Goal: Task Accomplishment & Management: Manage account settings

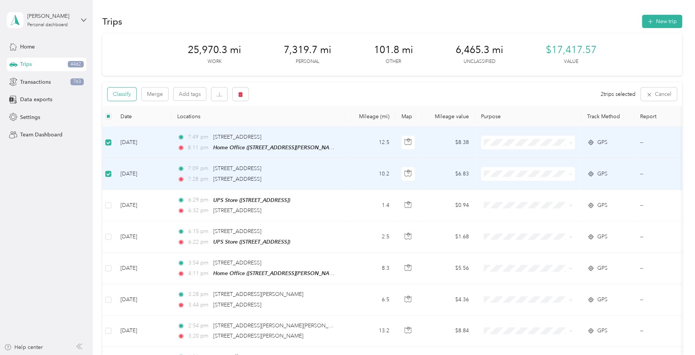
click at [136, 93] on button "Classify" at bounding box center [121, 93] width 29 height 13
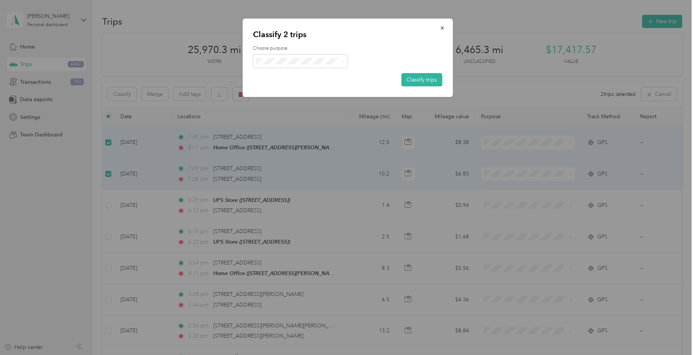
click at [317, 90] on span "Personal" at bounding box center [306, 91] width 70 height 8
click at [413, 76] on button "Classify trips" at bounding box center [421, 79] width 41 height 13
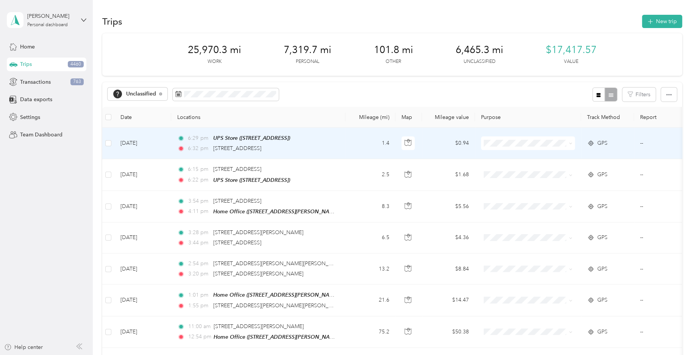
click at [112, 142] on td at bounding box center [108, 143] width 12 height 31
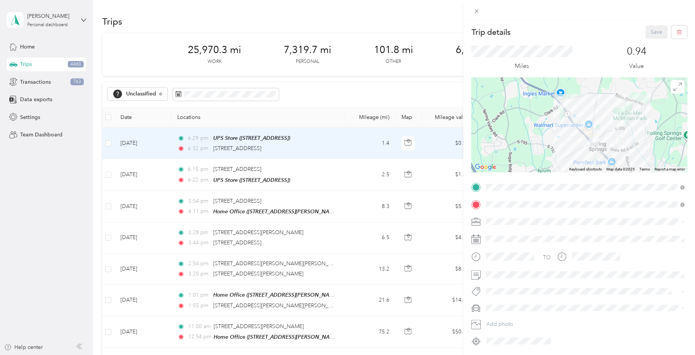
click at [109, 176] on div "Trip details Save This trip cannot be edited because it is either under review,…" at bounding box center [347, 177] width 695 height 355
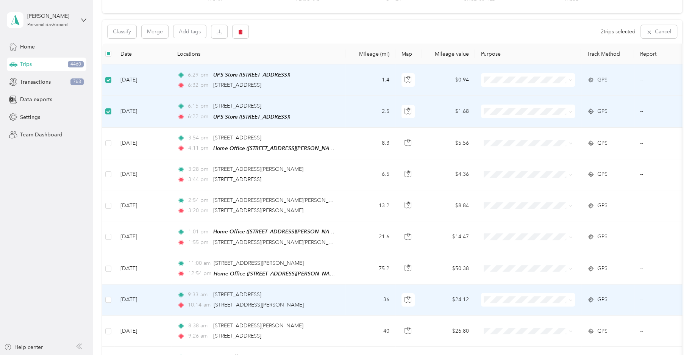
scroll to position [75, 0]
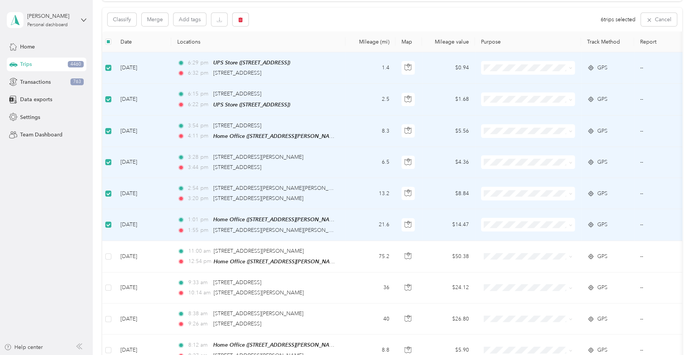
drag, startPoint x: 326, startPoint y: 157, endPoint x: 213, endPoint y: 149, distance: 113.4
click at [213, 153] on div "3:28 pm [STREET_ADDRESS][PERSON_NAME] 3:44 pm 123–[STREET_ADDRESS]" at bounding box center [256, 162] width 159 height 19
click at [128, 30] on div "Classify Merge Add tags 6 trips selected Cancel" at bounding box center [391, 20] width 579 height 24
click at [128, 27] on div "Classify Merge Add tags 6 trips selected Cancel" at bounding box center [391, 20] width 579 height 24
click at [132, 22] on button "Classify" at bounding box center [121, 19] width 29 height 13
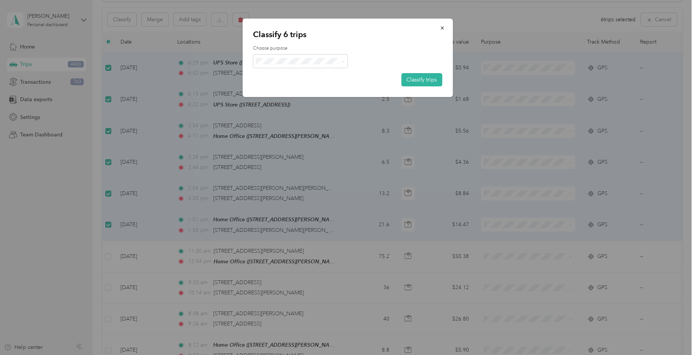
click at [287, 127] on span "Consultant" at bounding box center [300, 124] width 84 height 19
click at [425, 81] on button "Classify trips" at bounding box center [421, 79] width 41 height 13
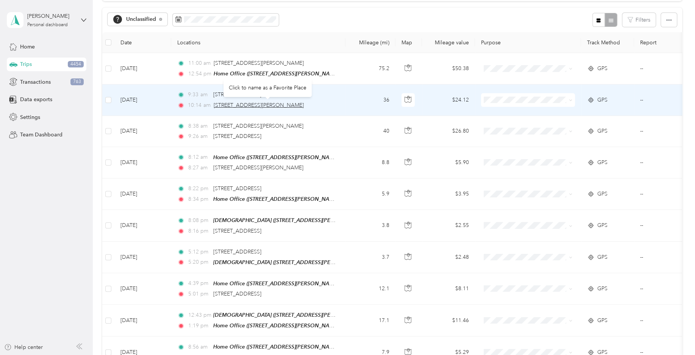
drag, startPoint x: 336, startPoint y: 105, endPoint x: 214, endPoint y: 104, distance: 122.3
click at [214, 104] on td "9:33 am [STREET_ADDRESS] 10:14 am [STREET_ADDRESS][PERSON_NAME]" at bounding box center [258, 99] width 174 height 31
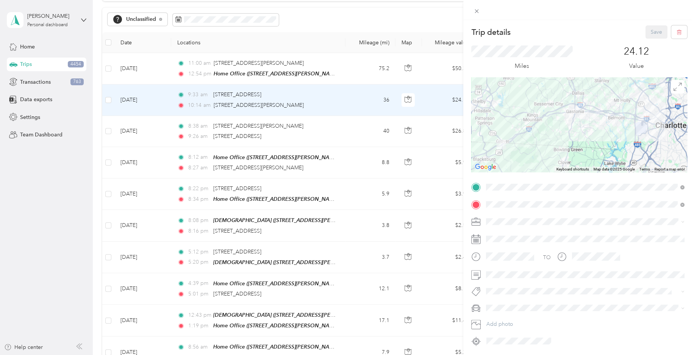
drag, startPoint x: 328, startPoint y: 141, endPoint x: 320, endPoint y: 143, distance: 7.9
click at [321, 143] on div "Trip details Save This trip cannot be edited because it is either under review,…" at bounding box center [347, 177] width 695 height 355
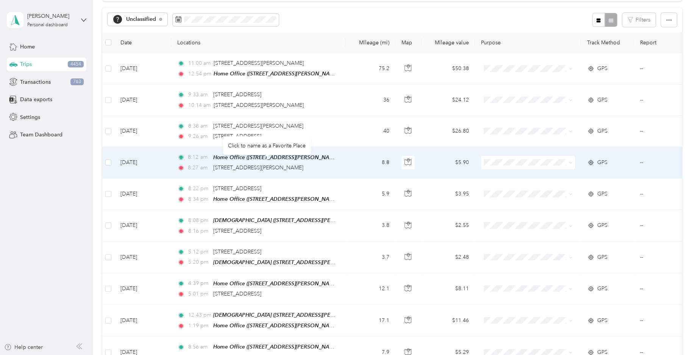
drag, startPoint x: 333, startPoint y: 167, endPoint x: 213, endPoint y: 166, distance: 120.0
click at [213, 166] on div "8:27 am [STREET_ADDRESS][PERSON_NAME]" at bounding box center [256, 168] width 159 height 8
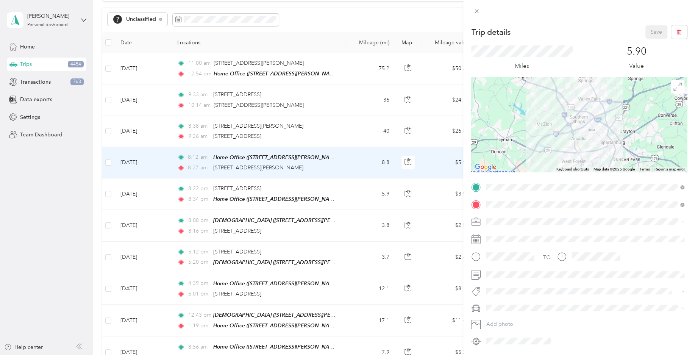
click at [108, 161] on div "Trip details Save This trip cannot be edited because it is either under review,…" at bounding box center [347, 177] width 695 height 355
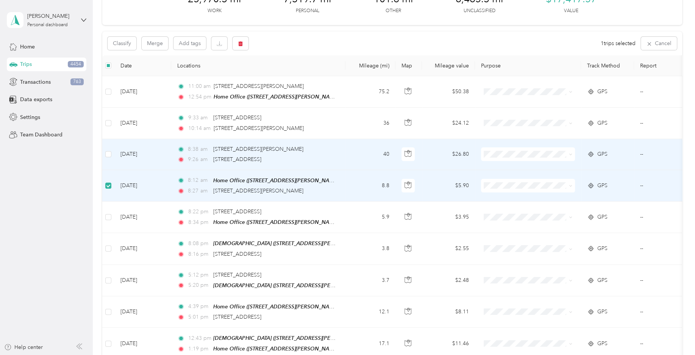
scroll to position [37, 0]
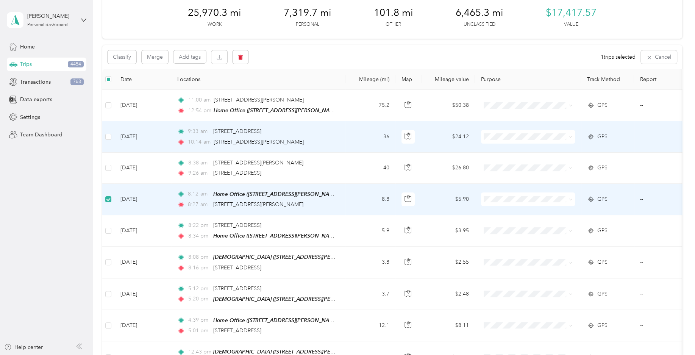
drag, startPoint x: 330, startPoint y: 140, endPoint x: 211, endPoint y: 141, distance: 119.6
click at [211, 141] on div "10:14 am [STREET_ADDRESS][PERSON_NAME]" at bounding box center [256, 142] width 159 height 8
click at [107, 140] on td at bounding box center [108, 136] width 12 height 31
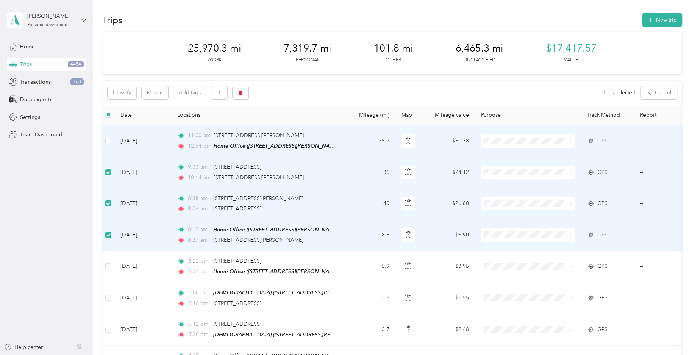
scroll to position [0, 0]
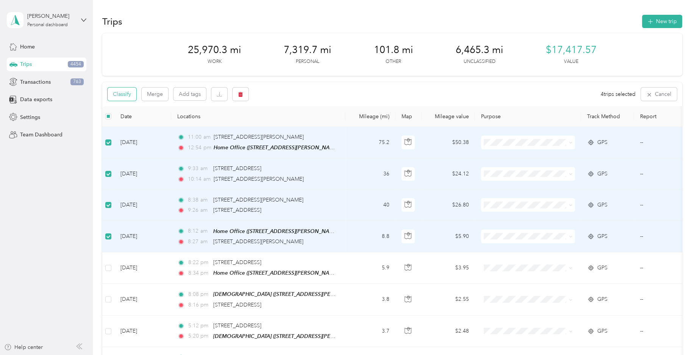
click at [128, 97] on button "Classify" at bounding box center [121, 93] width 29 height 13
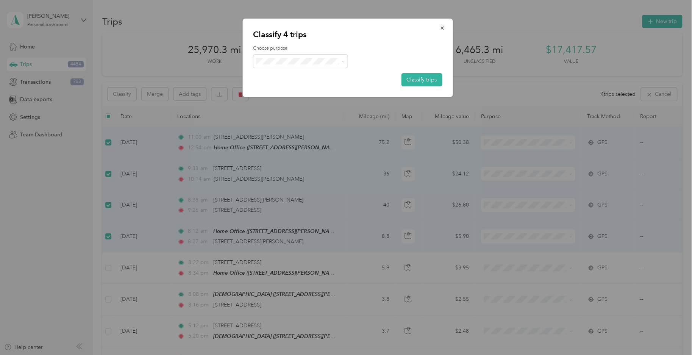
drag, startPoint x: 291, startPoint y: 143, endPoint x: 340, endPoint y: 112, distance: 57.7
click at [292, 143] on span "Field Nation" at bounding box center [306, 144] width 70 height 8
click at [436, 79] on button "Classify trips" at bounding box center [421, 79] width 41 height 13
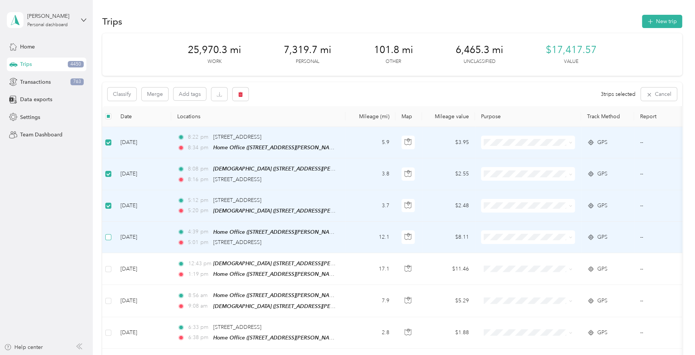
click at [110, 239] on label at bounding box center [108, 237] width 6 height 8
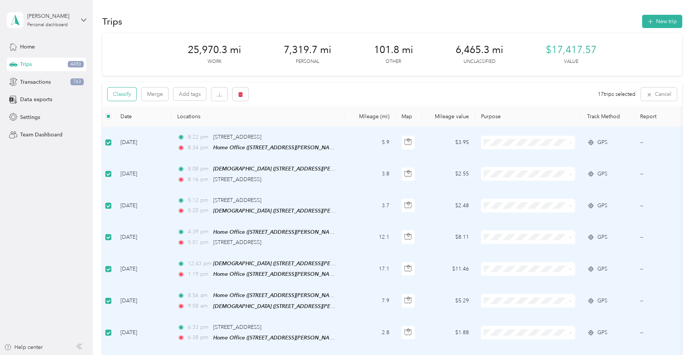
click at [124, 98] on button "Classify" at bounding box center [121, 93] width 29 height 13
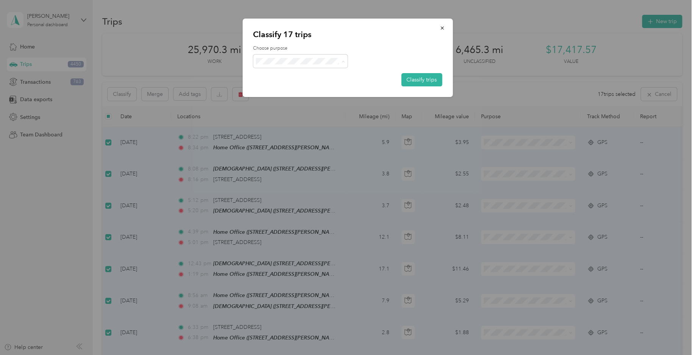
click at [292, 89] on span "Personal" at bounding box center [306, 91] width 70 height 8
click at [418, 76] on button "Classify trips" at bounding box center [421, 79] width 41 height 13
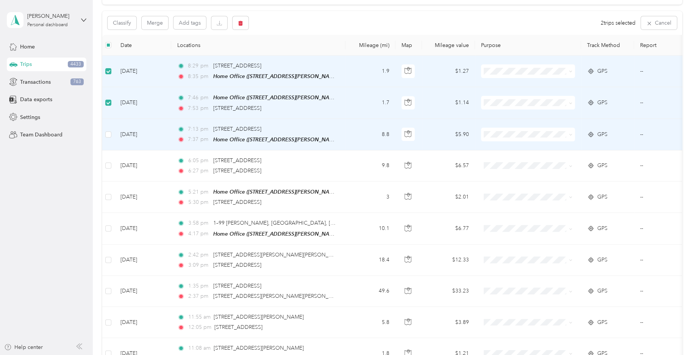
scroll to position [75, 0]
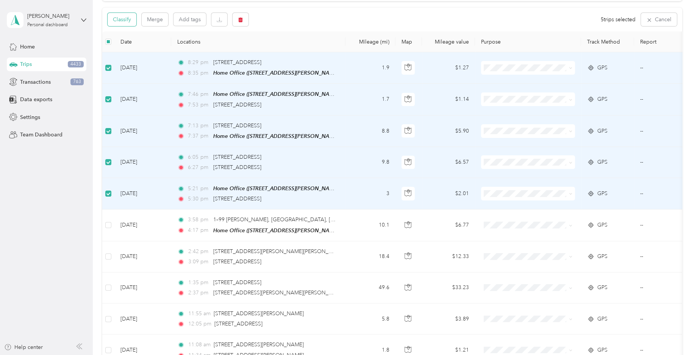
click at [131, 23] on button "Classify" at bounding box center [121, 19] width 29 height 13
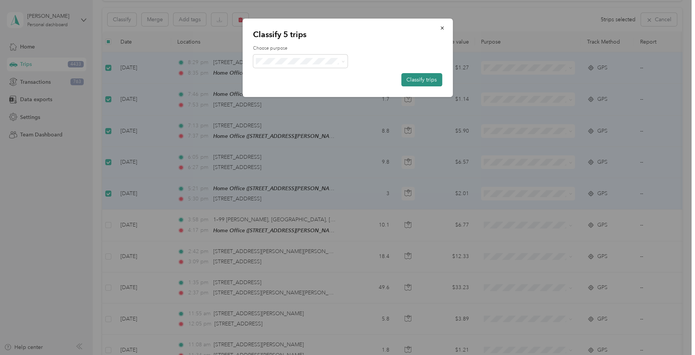
click at [422, 77] on button "Classify trips" at bounding box center [421, 79] width 41 height 13
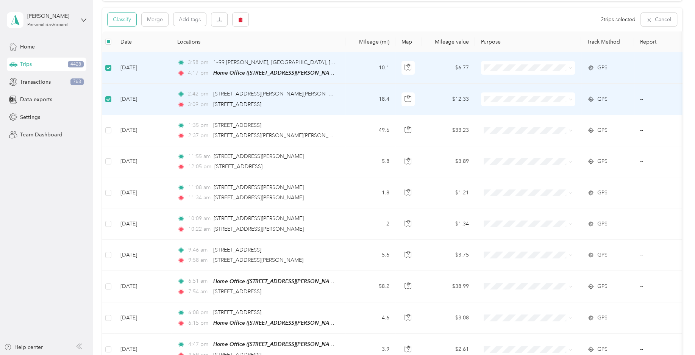
click at [126, 22] on button "Classify" at bounding box center [121, 19] width 29 height 13
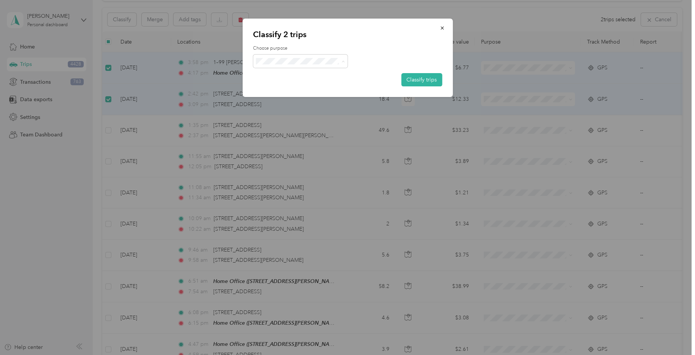
click at [295, 122] on span "Consultant" at bounding box center [306, 125] width 70 height 8
click at [413, 79] on button "Classify trips" at bounding box center [421, 79] width 41 height 13
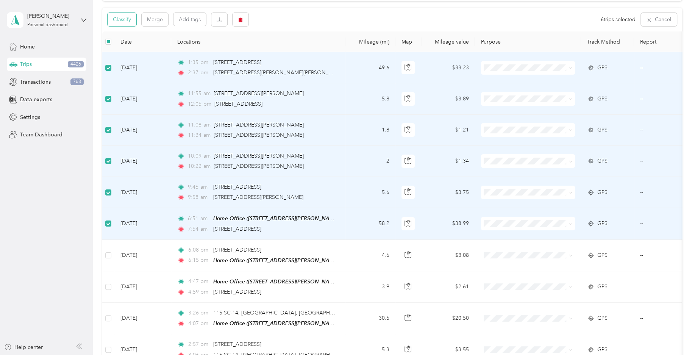
click at [128, 19] on button "Classify" at bounding box center [121, 19] width 29 height 13
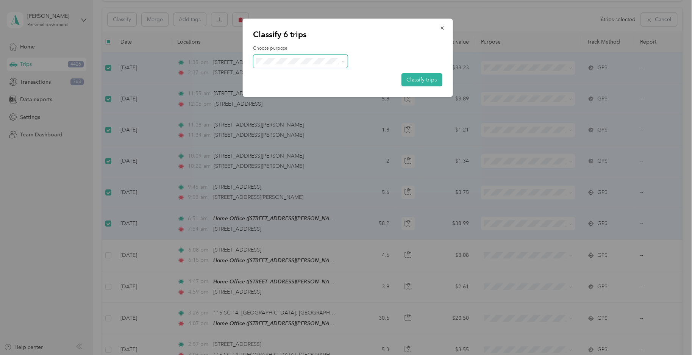
click at [313, 65] on span at bounding box center [300, 61] width 95 height 13
click at [291, 147] on li "Field Nation" at bounding box center [300, 144] width 95 height 15
click at [410, 82] on button "Classify trips" at bounding box center [421, 79] width 41 height 13
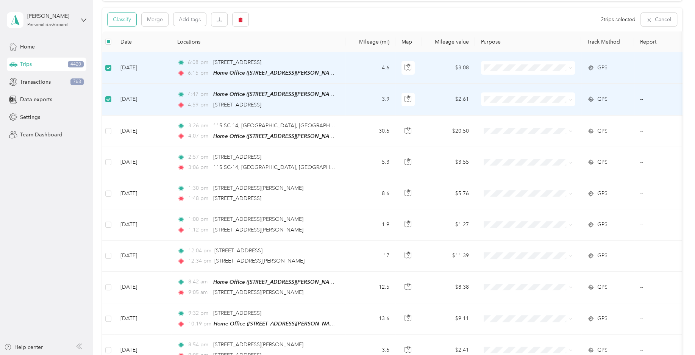
click at [131, 22] on button "Classify" at bounding box center [121, 19] width 29 height 13
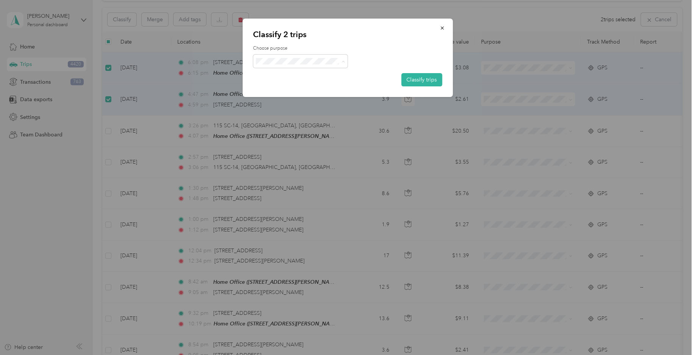
drag, startPoint x: 285, startPoint y: 90, endPoint x: 298, endPoint y: 91, distance: 13.3
click at [285, 90] on span "Personal" at bounding box center [306, 91] width 70 height 8
click at [427, 80] on button "Classify trips" at bounding box center [421, 79] width 41 height 13
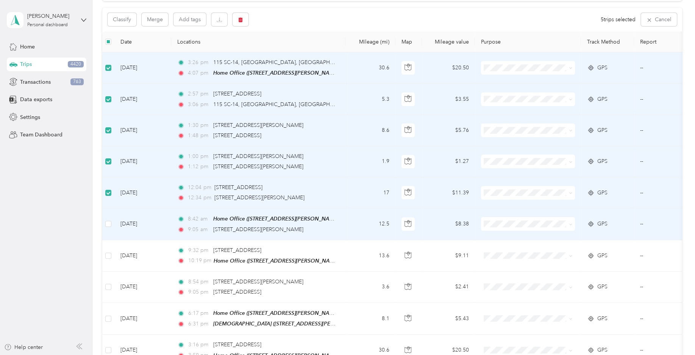
click at [104, 223] on td at bounding box center [108, 223] width 12 height 31
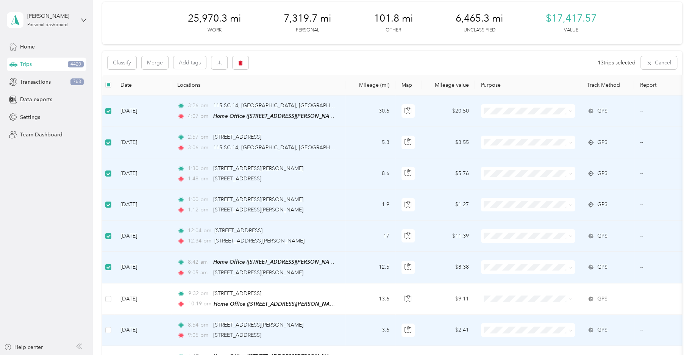
scroll to position [0, 0]
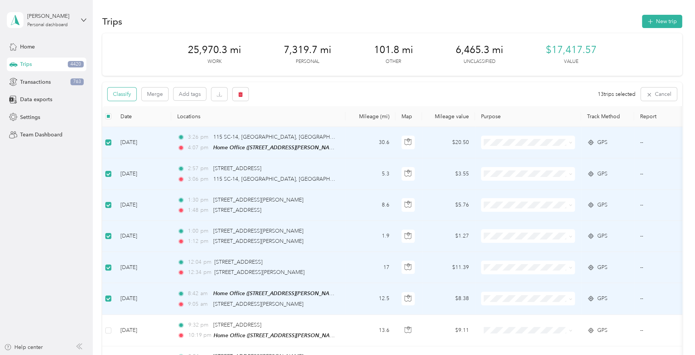
click at [132, 98] on button "Classify" at bounding box center [121, 93] width 29 height 13
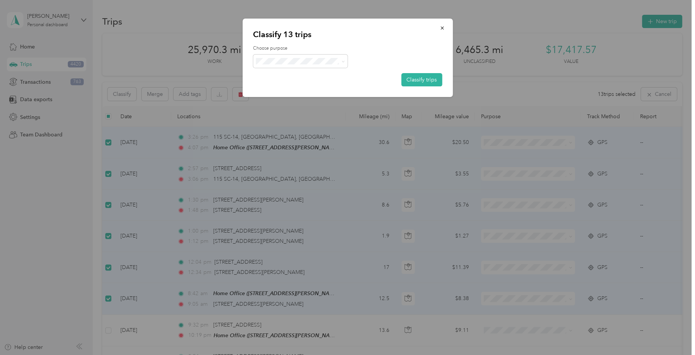
click at [293, 141] on span "Field Nation" at bounding box center [306, 144] width 70 height 8
click at [429, 85] on button "Classify trips" at bounding box center [421, 79] width 41 height 13
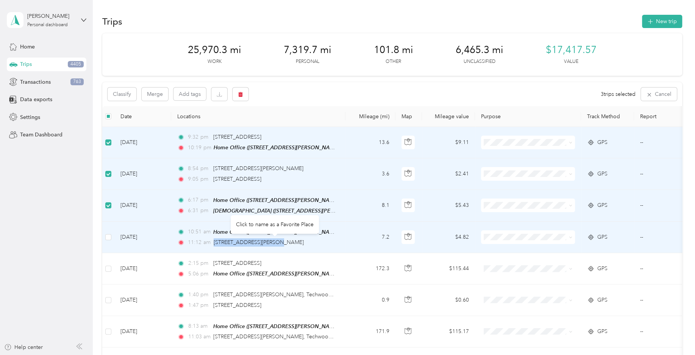
drag, startPoint x: 212, startPoint y: 241, endPoint x: 275, endPoint y: 244, distance: 62.5
click at [275, 244] on div "11:12 am [STREET_ADDRESS][PERSON_NAME]" at bounding box center [256, 242] width 159 height 8
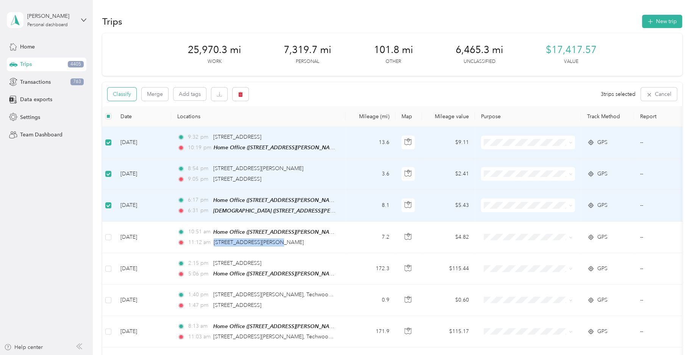
click at [127, 98] on button "Classify" at bounding box center [121, 93] width 29 height 13
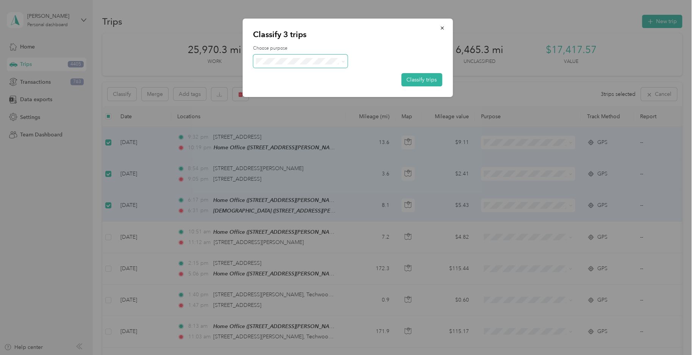
click at [327, 67] on div "Choose purpose Classify trips" at bounding box center [347, 65] width 189 height 41
click at [330, 57] on span at bounding box center [300, 61] width 95 height 13
click at [297, 85] on li "Personal" at bounding box center [300, 90] width 95 height 15
click at [417, 77] on button "Classify trips" at bounding box center [421, 79] width 41 height 13
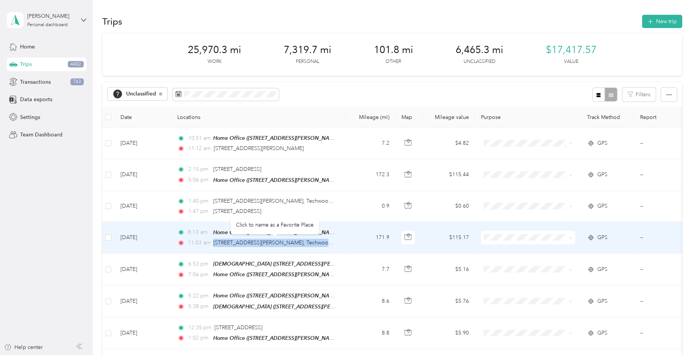
drag, startPoint x: 212, startPoint y: 241, endPoint x: 329, endPoint y: 245, distance: 117.0
click at [329, 245] on div "11:03 am 126 [PERSON_NAME] Blvd NW, Techwood-[PERSON_NAME] Homes, [GEOGRAPHIC_D…" at bounding box center [256, 242] width 159 height 8
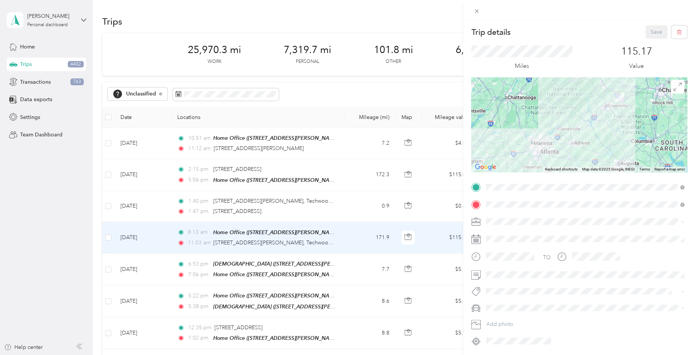
drag, startPoint x: 212, startPoint y: 209, endPoint x: 321, endPoint y: 209, distance: 109.4
click at [321, 209] on div "Trip details Save This trip cannot be edited because it is either under review,…" at bounding box center [347, 177] width 695 height 355
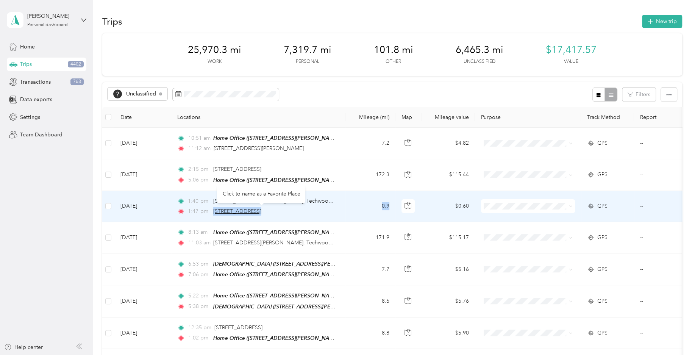
drag, startPoint x: 313, startPoint y: 210, endPoint x: 213, endPoint y: 209, distance: 99.6
click at [211, 207] on div "1:47 pm [STREET_ADDRESS]" at bounding box center [256, 211] width 159 height 8
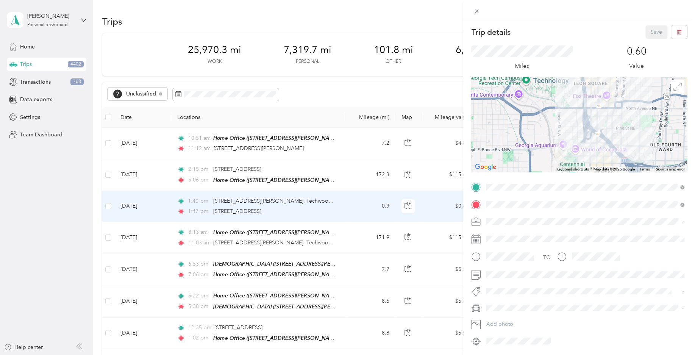
drag, startPoint x: 212, startPoint y: 207, endPoint x: 270, endPoint y: 210, distance: 58.3
click at [280, 210] on div "Trip details Save This trip cannot be edited because it is either under review,…" at bounding box center [347, 177] width 695 height 355
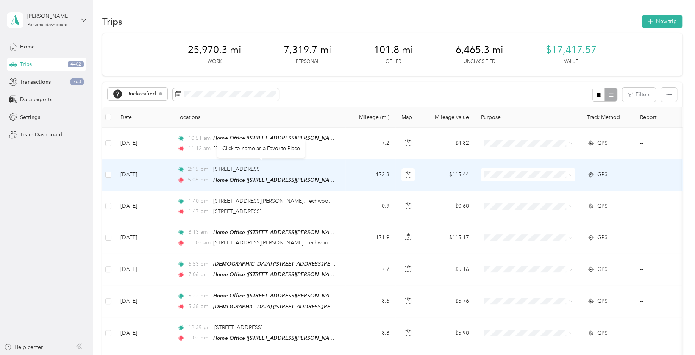
drag, startPoint x: 212, startPoint y: 169, endPoint x: 310, endPoint y: 167, distance: 98.1
click at [310, 167] on div "2:15 pm [STREET_ADDRESS]" at bounding box center [256, 169] width 159 height 8
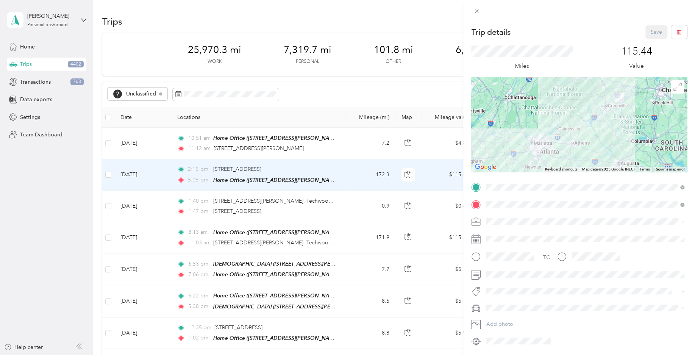
click at [270, 116] on div "Trip details Save This trip cannot be edited because it is either under review,…" at bounding box center [347, 177] width 695 height 355
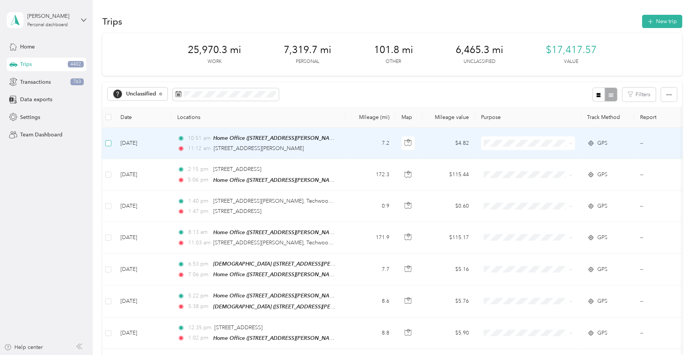
click at [107, 147] on label at bounding box center [108, 143] width 6 height 8
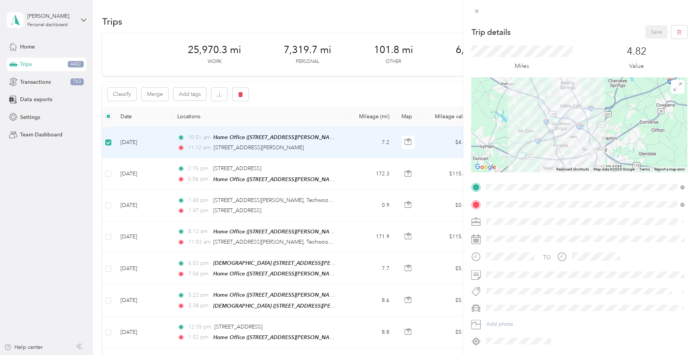
click at [106, 174] on div "Trip details Save This trip cannot be edited because it is either under review,…" at bounding box center [347, 177] width 695 height 355
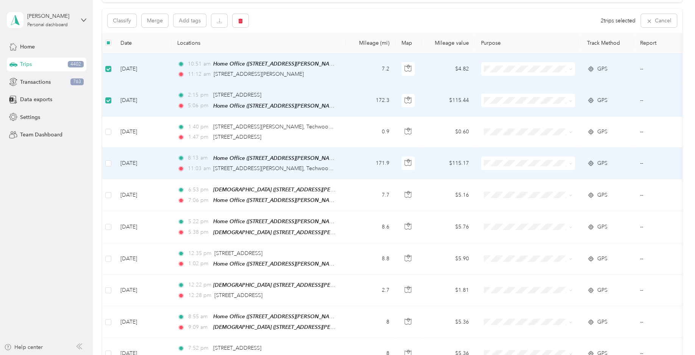
scroll to position [75, 0]
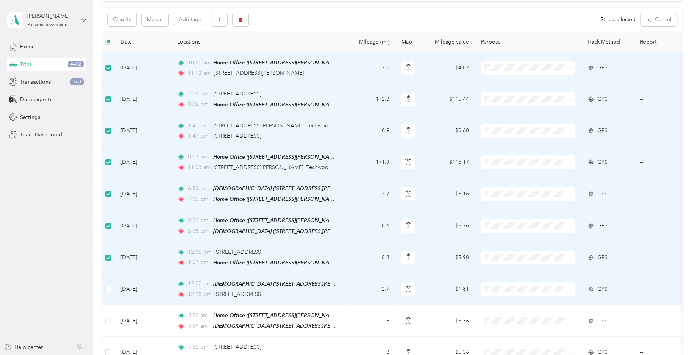
click at [105, 288] on td at bounding box center [108, 288] width 12 height 31
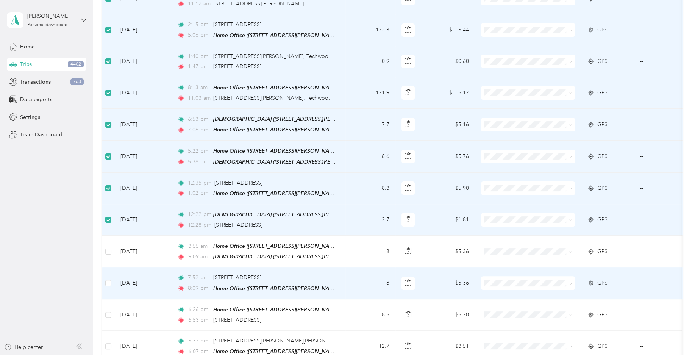
scroll to position [150, 0]
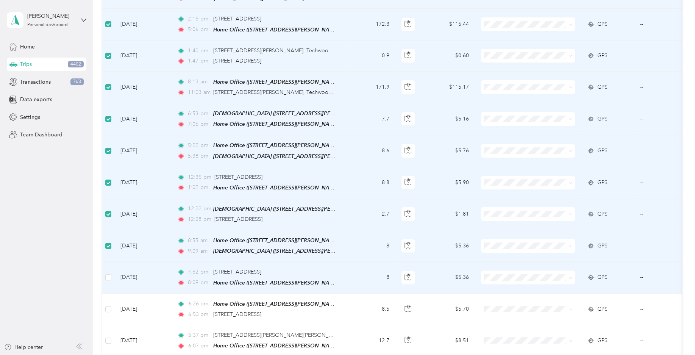
click at [105, 275] on td at bounding box center [108, 277] width 12 height 31
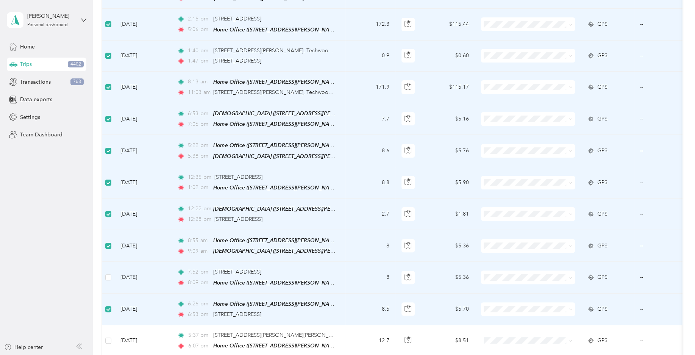
click at [112, 276] on td at bounding box center [108, 277] width 12 height 31
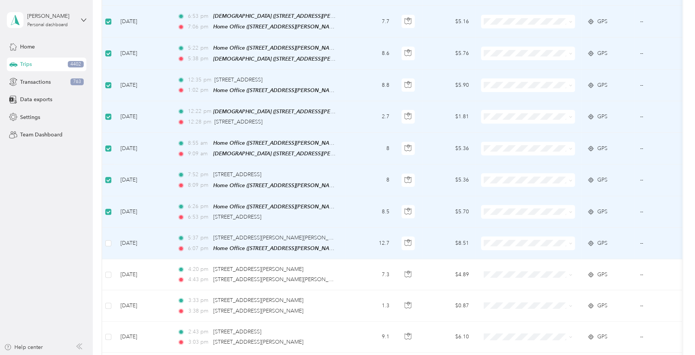
scroll to position [262, 0]
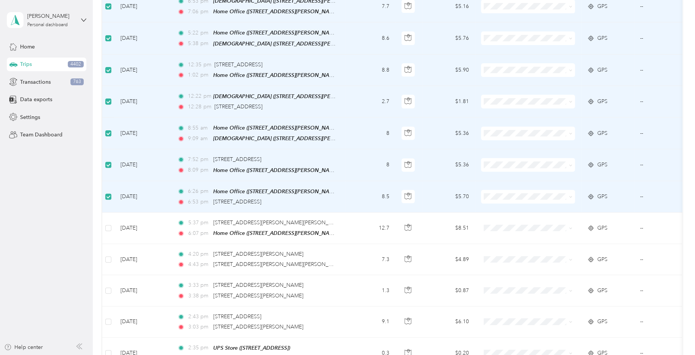
click at [102, 222] on div "Trips New trip 25,970.3 mi Work 7,319.7 mi Personal 101.8 mi Other 6,465.3 mi U…" at bounding box center [392, 242] width 598 height 1008
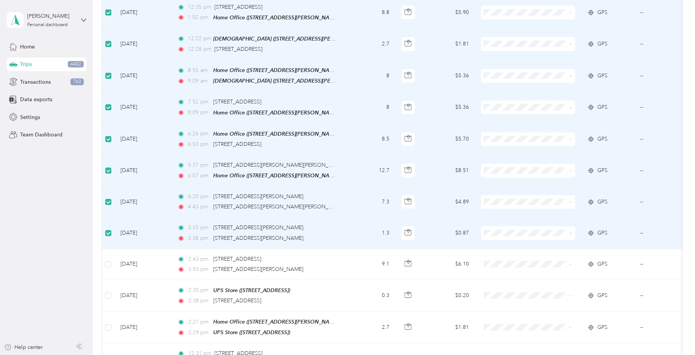
scroll to position [337, 0]
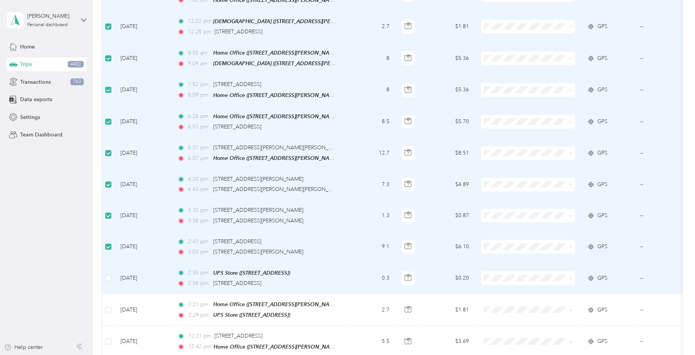
click at [104, 275] on td at bounding box center [108, 277] width 12 height 31
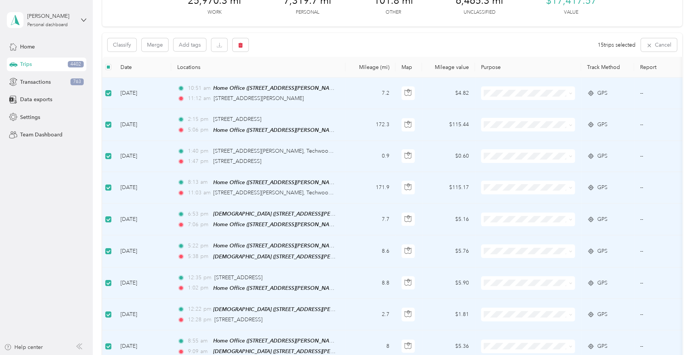
scroll to position [0, 0]
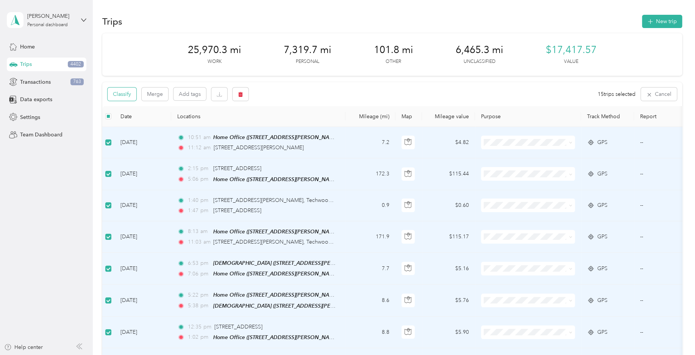
click at [131, 91] on button "Classify" at bounding box center [121, 93] width 29 height 13
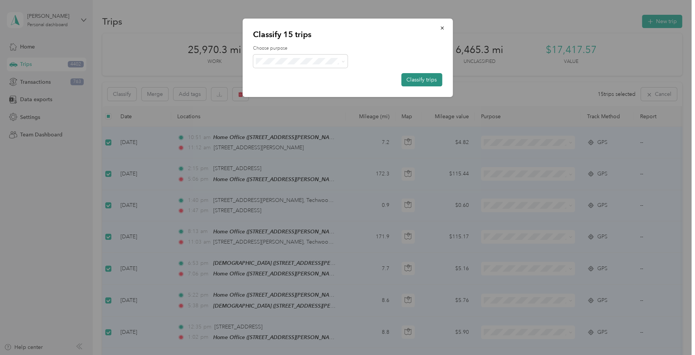
click at [412, 74] on button "Classify trips" at bounding box center [421, 79] width 41 height 13
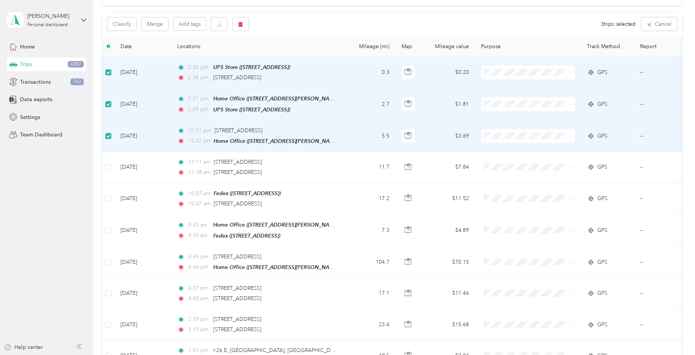
scroll to position [75, 0]
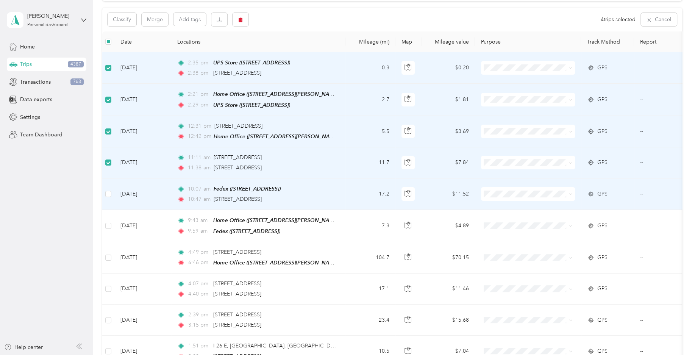
click at [109, 197] on td at bounding box center [108, 193] width 12 height 31
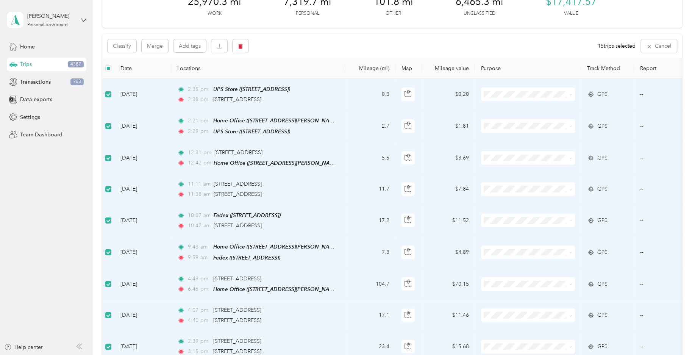
scroll to position [0, 0]
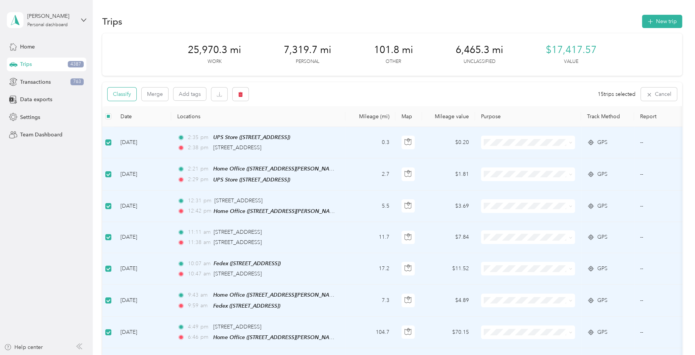
click at [125, 92] on button "Classify" at bounding box center [121, 93] width 29 height 13
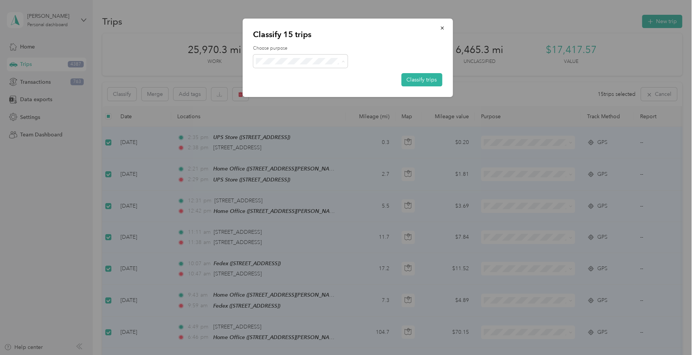
click at [310, 146] on span "Field Nation" at bounding box center [300, 144] width 84 height 9
click at [419, 79] on button "Classify trips" at bounding box center [421, 79] width 41 height 13
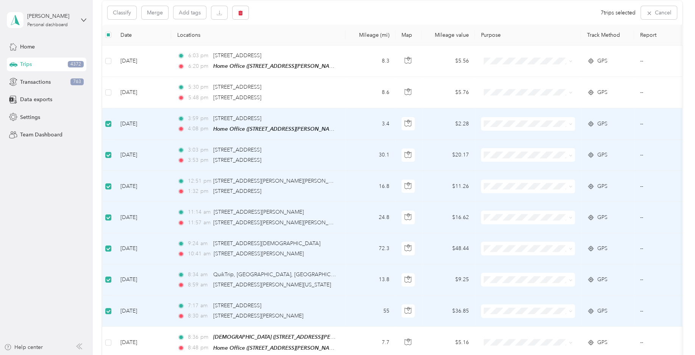
scroll to position [75, 0]
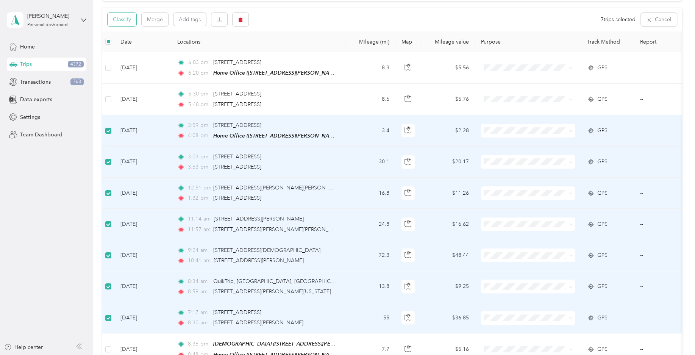
click at [132, 22] on button "Classify" at bounding box center [121, 19] width 29 height 13
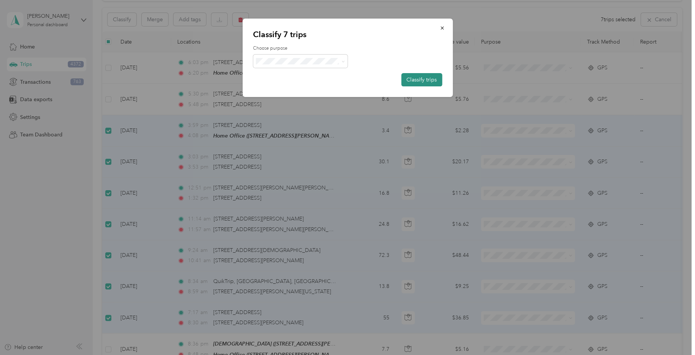
click at [410, 78] on button "Classify trips" at bounding box center [421, 79] width 41 height 13
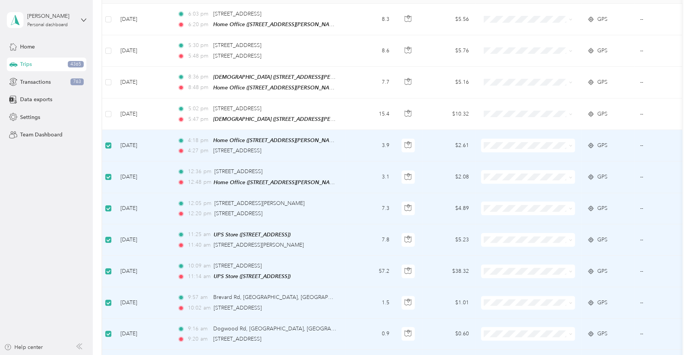
scroll to position [74, 0]
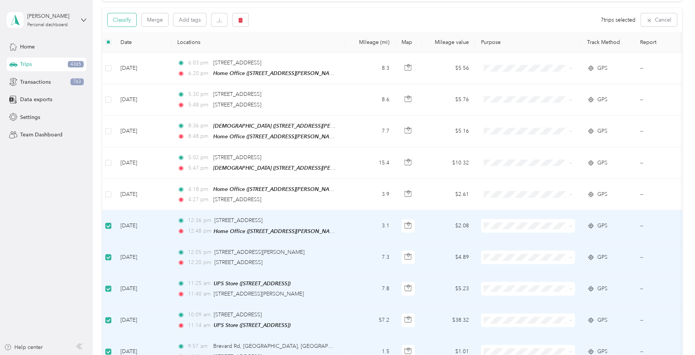
click at [130, 22] on button "Classify" at bounding box center [121, 19] width 29 height 13
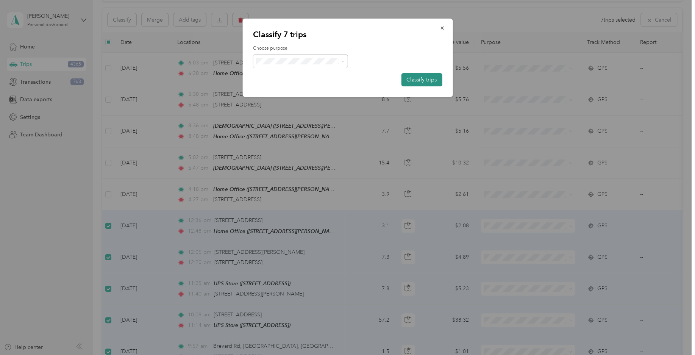
click at [418, 79] on button "Classify trips" at bounding box center [421, 79] width 41 height 13
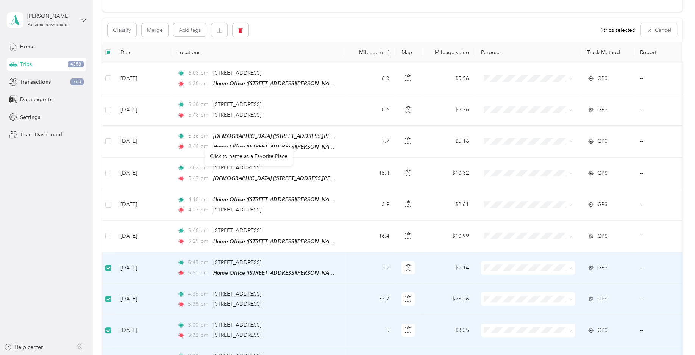
scroll to position [0, 0]
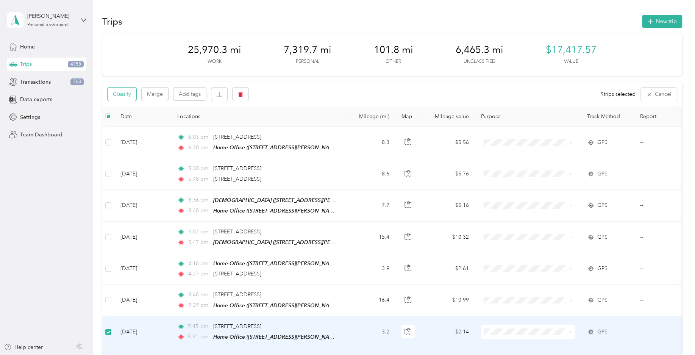
click at [129, 95] on button "Classify" at bounding box center [121, 93] width 29 height 13
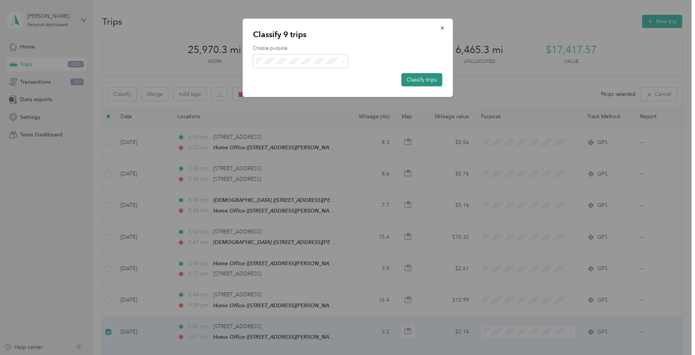
click at [406, 76] on button "Classify trips" at bounding box center [421, 79] width 41 height 13
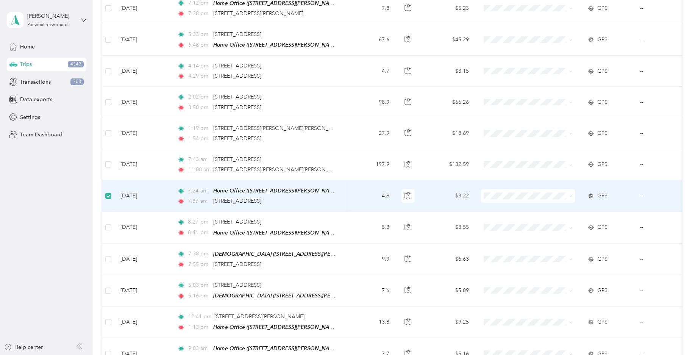
scroll to position [449, 0]
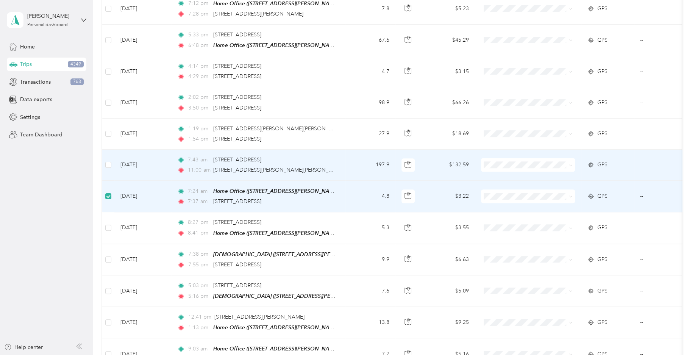
click at [112, 165] on td at bounding box center [108, 165] width 12 height 31
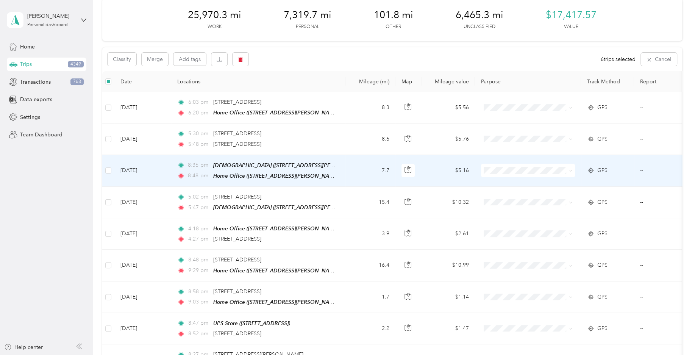
scroll to position [0, 0]
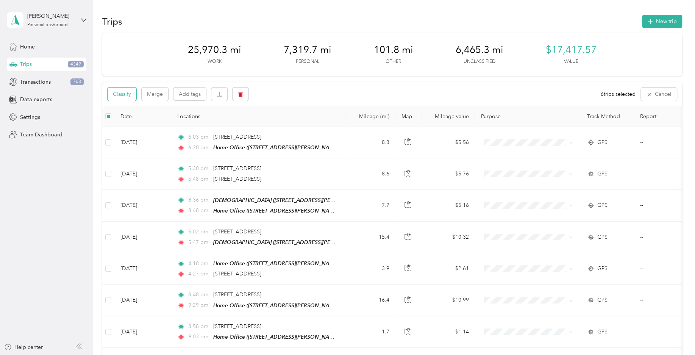
click at [125, 90] on button "Classify" at bounding box center [121, 93] width 29 height 13
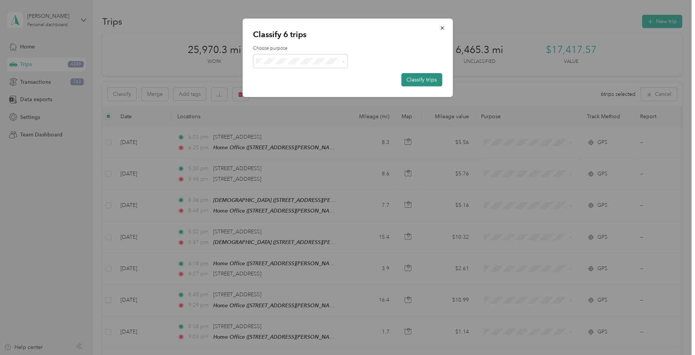
click at [411, 81] on button "Classify trips" at bounding box center [421, 79] width 41 height 13
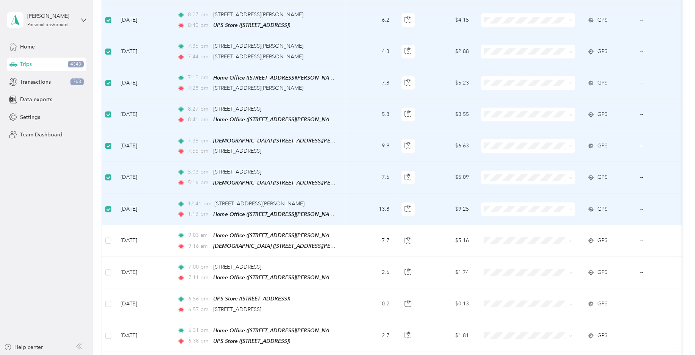
scroll to position [449, 0]
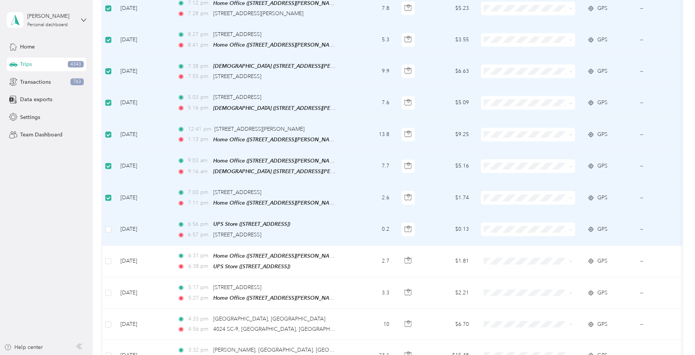
click at [112, 224] on td at bounding box center [108, 228] width 12 height 31
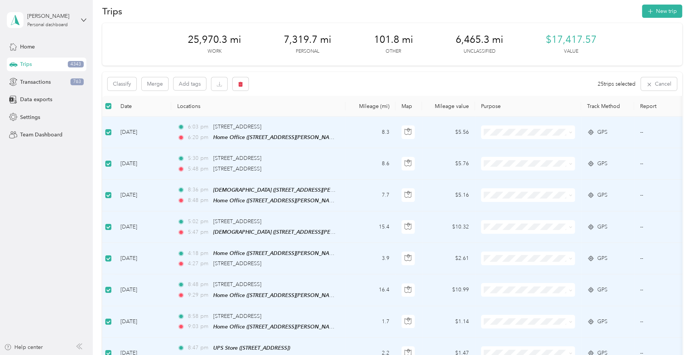
scroll to position [0, 0]
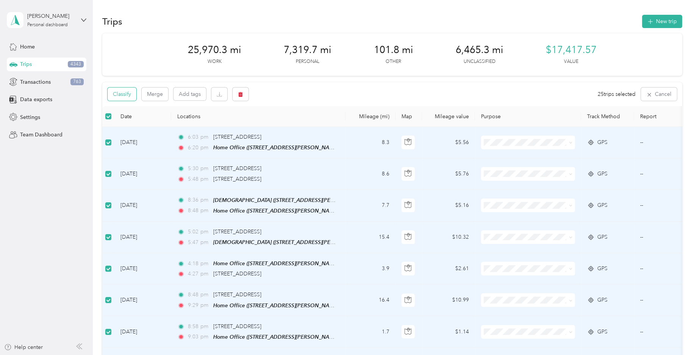
click at [131, 97] on button "Classify" at bounding box center [121, 93] width 29 height 13
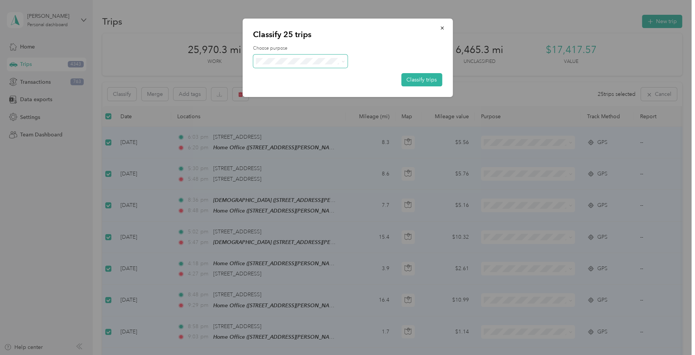
click at [312, 65] on span at bounding box center [300, 61] width 95 height 13
drag, startPoint x: 299, startPoint y: 92, endPoint x: 315, endPoint y: 86, distance: 17.5
click at [301, 92] on span "Personal" at bounding box center [300, 89] width 84 height 9
click at [418, 78] on button "Classify trips" at bounding box center [421, 79] width 41 height 13
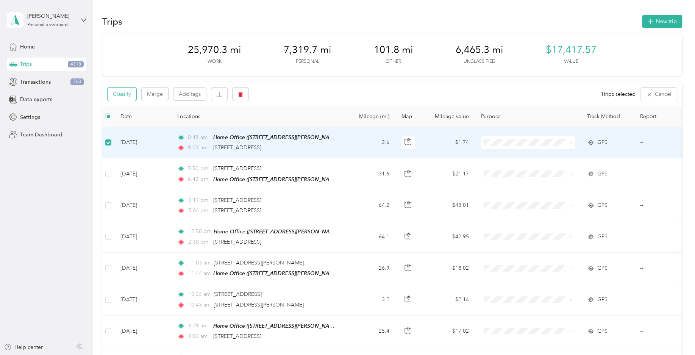
click at [127, 89] on button "Classify" at bounding box center [121, 93] width 29 height 13
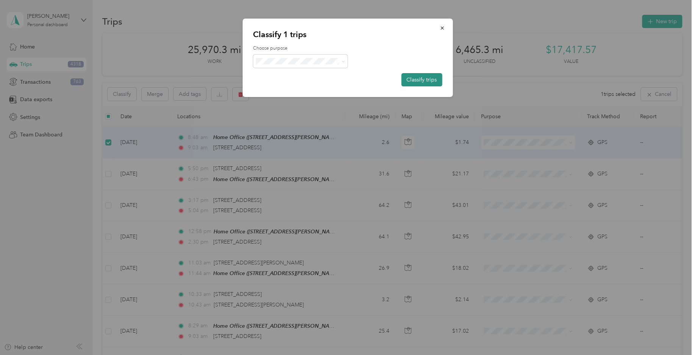
click at [426, 80] on button "Classify trips" at bounding box center [421, 79] width 41 height 13
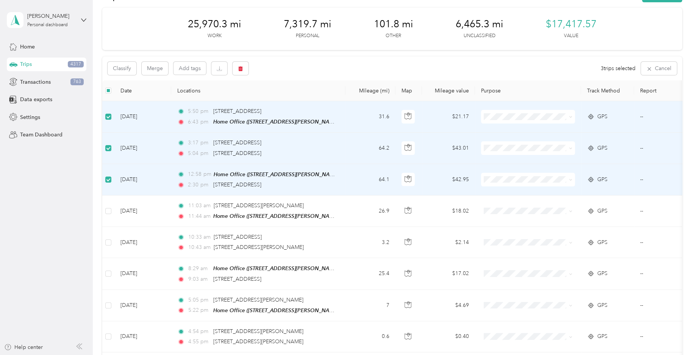
scroll to position [37, 0]
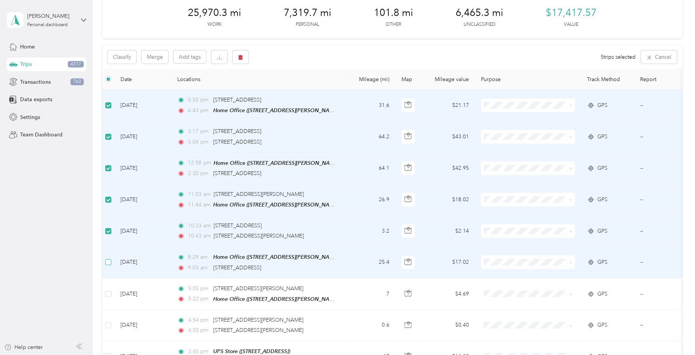
click at [111, 264] on label at bounding box center [108, 262] width 6 height 8
drag, startPoint x: 288, startPoint y: 140, endPoint x: 213, endPoint y: 141, distance: 74.9
click at [213, 141] on div "5:04 pm [STREET_ADDRESS]" at bounding box center [256, 142] width 159 height 8
click at [133, 59] on button "Classify" at bounding box center [121, 56] width 29 height 13
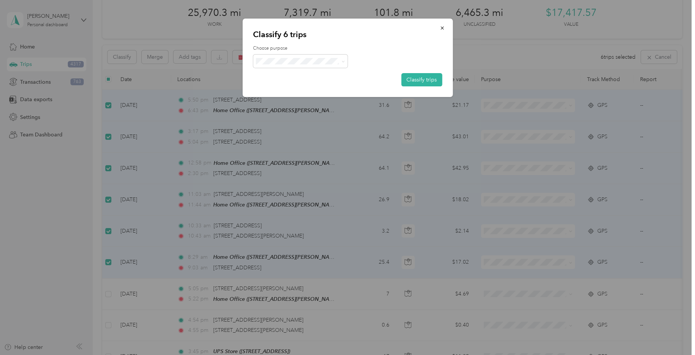
click at [302, 145] on span "Field Nation" at bounding box center [306, 144] width 70 height 8
click at [418, 82] on button "Classify trips" at bounding box center [421, 79] width 41 height 13
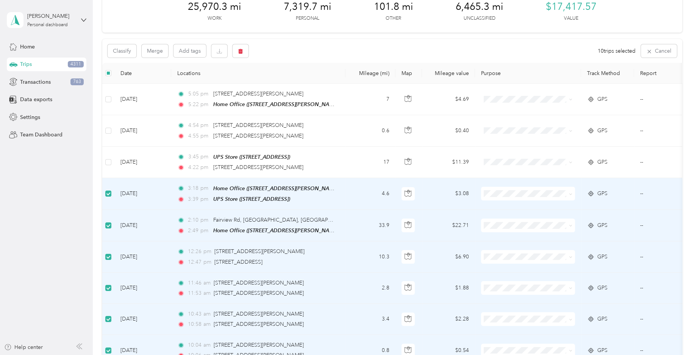
scroll to position [0, 0]
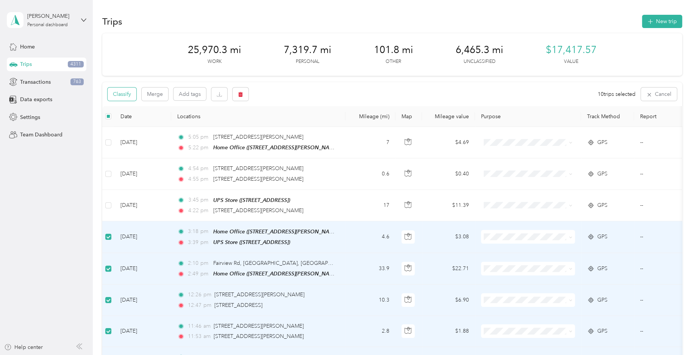
click at [131, 94] on button "Classify" at bounding box center [121, 93] width 29 height 13
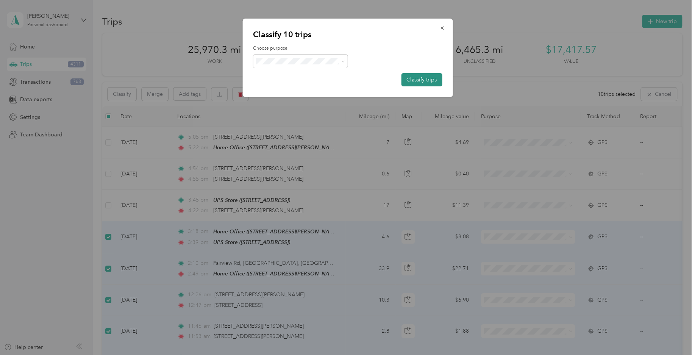
click at [421, 83] on button "Classify trips" at bounding box center [421, 79] width 41 height 13
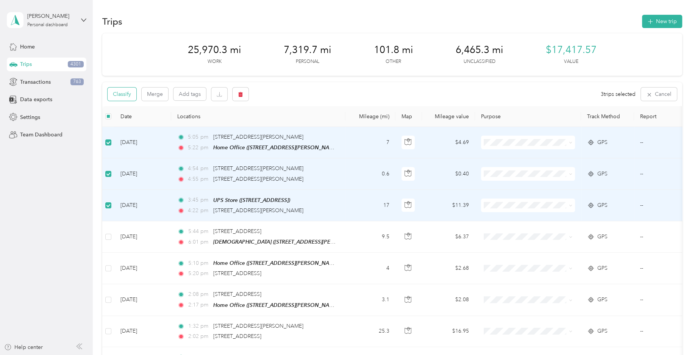
click at [124, 94] on button "Classify" at bounding box center [121, 93] width 29 height 13
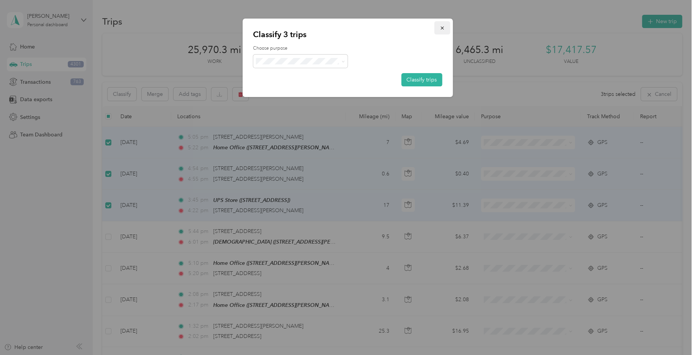
click at [441, 34] on button "button" at bounding box center [442, 27] width 16 height 13
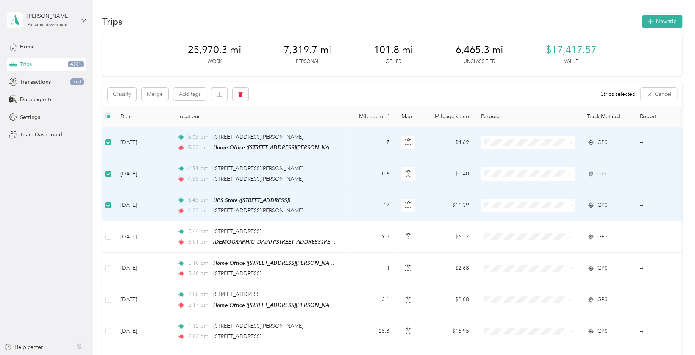
drag, startPoint x: 317, startPoint y: 211, endPoint x: 212, endPoint y: 211, distance: 104.5
click at [212, 211] on div "4:22 pm [STREET_ADDRESS][PERSON_NAME]" at bounding box center [256, 210] width 159 height 8
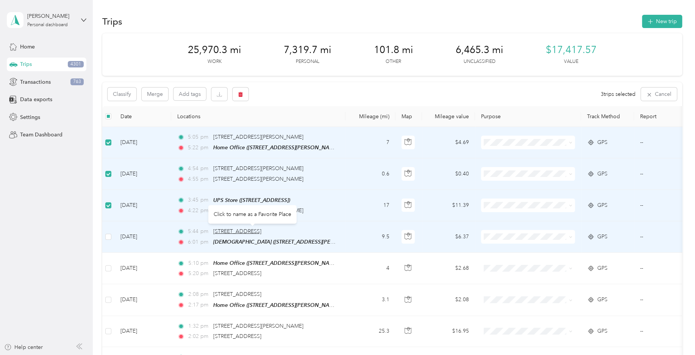
drag, startPoint x: 324, startPoint y: 228, endPoint x: 224, endPoint y: 231, distance: 99.6
click at [221, 231] on div "5:44 pm [STREET_ADDRESS]" at bounding box center [256, 231] width 159 height 8
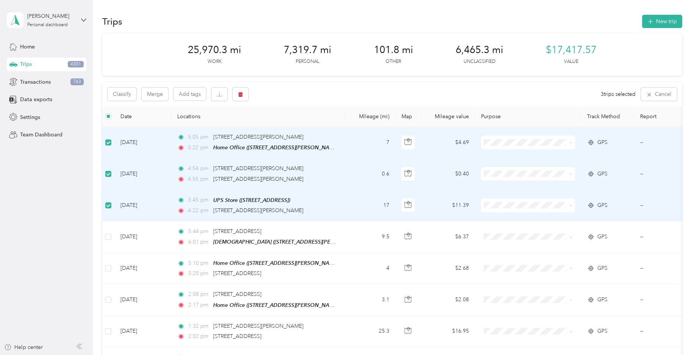
drag, startPoint x: 315, startPoint y: 174, endPoint x: 203, endPoint y: 180, distance: 111.8
click at [203, 180] on div "4:54 pm [STREET_ADDRESS][PERSON_NAME] 4:55 pm [STREET_ADDRESS][PERSON_NAME]" at bounding box center [256, 173] width 159 height 19
click at [315, 179] on div "4:55 pm [STREET_ADDRESS][PERSON_NAME]" at bounding box center [256, 179] width 159 height 8
drag, startPoint x: 314, startPoint y: 179, endPoint x: 212, endPoint y: 181, distance: 102.2
click at [212, 181] on div "4:55 pm [STREET_ADDRESS][PERSON_NAME]" at bounding box center [256, 179] width 159 height 8
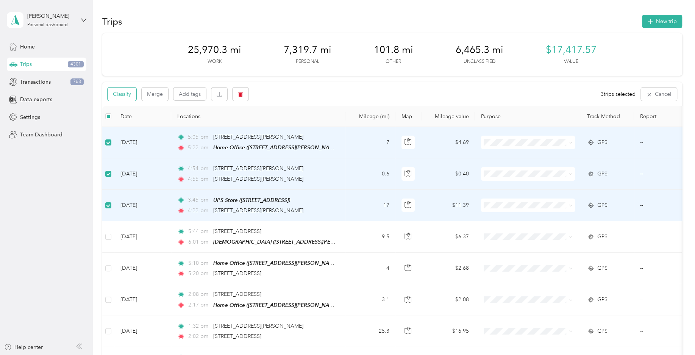
click at [129, 93] on button "Classify" at bounding box center [121, 93] width 29 height 13
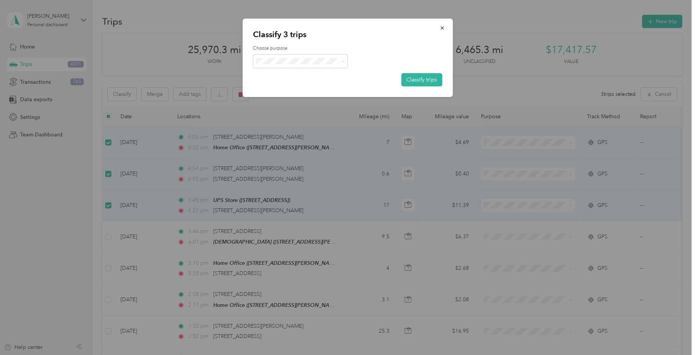
click at [313, 92] on li "Personal" at bounding box center [300, 90] width 95 height 15
click at [408, 76] on button "Classify trips" at bounding box center [421, 79] width 41 height 13
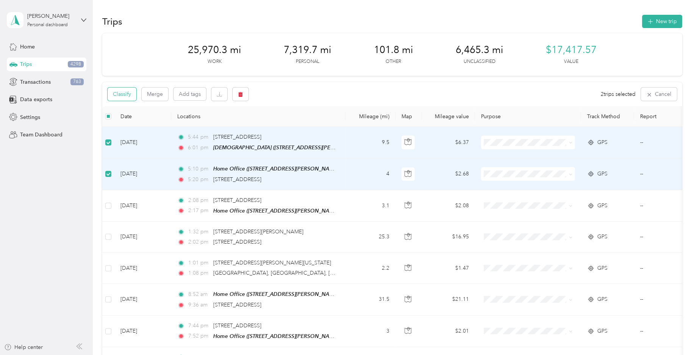
click at [125, 94] on button "Classify" at bounding box center [121, 93] width 29 height 13
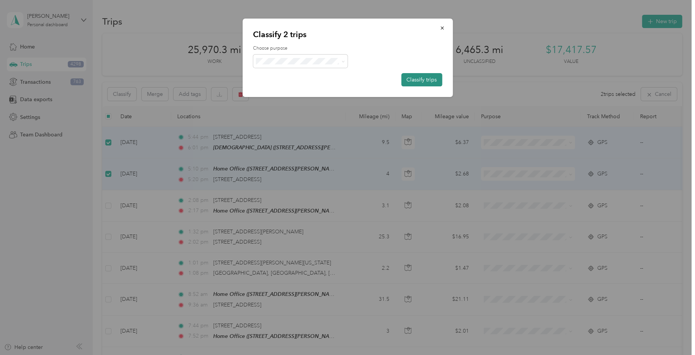
click at [409, 81] on button "Classify trips" at bounding box center [421, 79] width 41 height 13
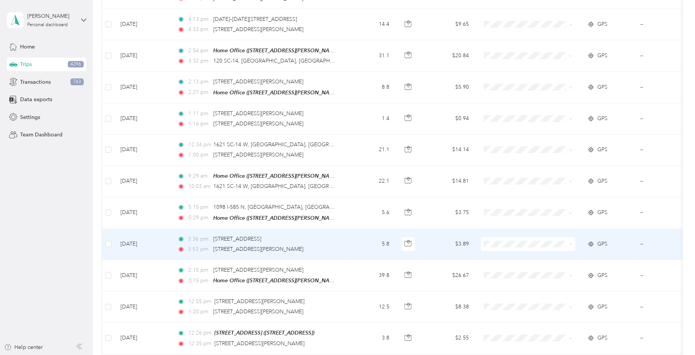
scroll to position [262, 0]
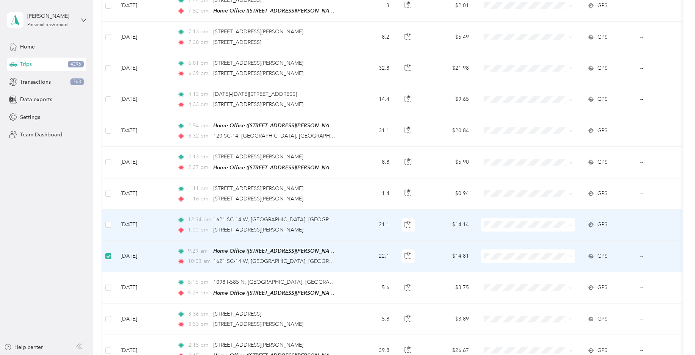
click at [112, 223] on td at bounding box center [108, 224] width 12 height 31
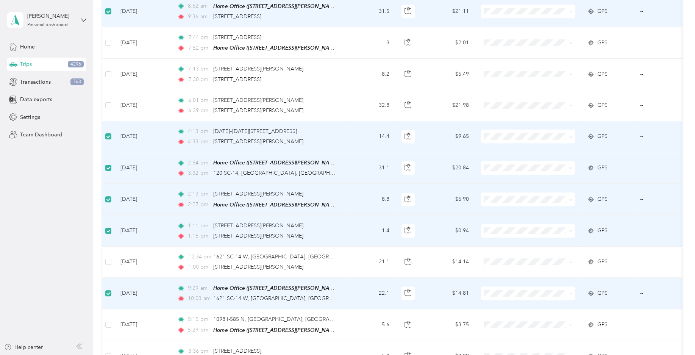
scroll to position [224, 0]
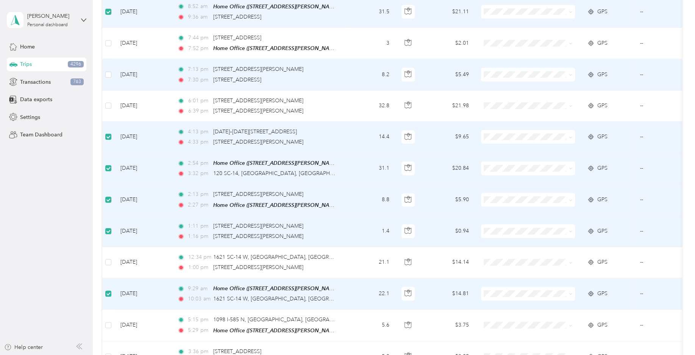
drag, startPoint x: 319, startPoint y: 78, endPoint x: 212, endPoint y: 79, distance: 107.1
click at [212, 79] on div "7:30 pm [STREET_ADDRESS]" at bounding box center [256, 80] width 159 height 8
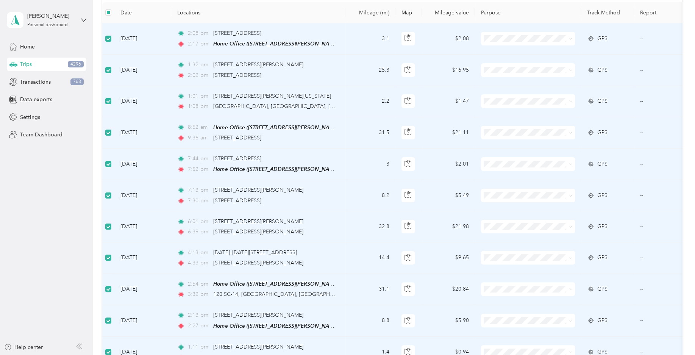
scroll to position [37, 0]
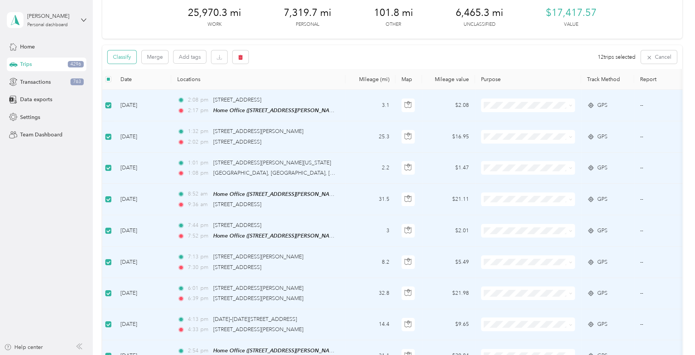
click at [132, 53] on button "Classify" at bounding box center [121, 56] width 29 height 13
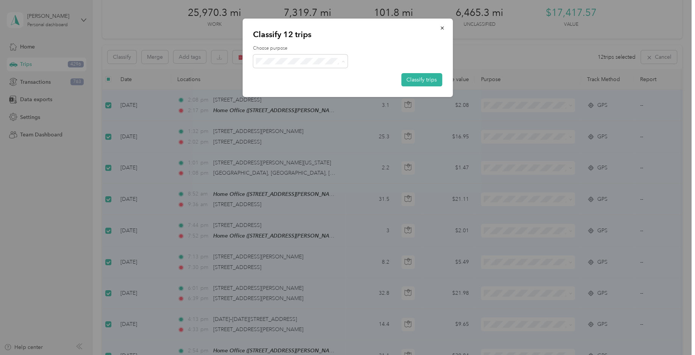
drag, startPoint x: 295, startPoint y: 145, endPoint x: 320, endPoint y: 130, distance: 29.5
click at [295, 145] on span "Field Nation" at bounding box center [300, 144] width 84 height 9
click at [420, 73] on button "Classify trips" at bounding box center [421, 79] width 41 height 13
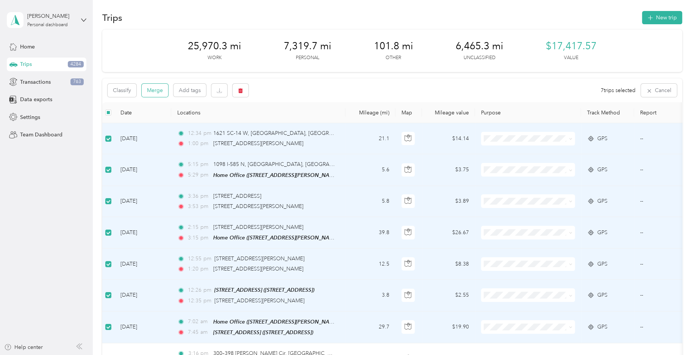
scroll to position [0, 0]
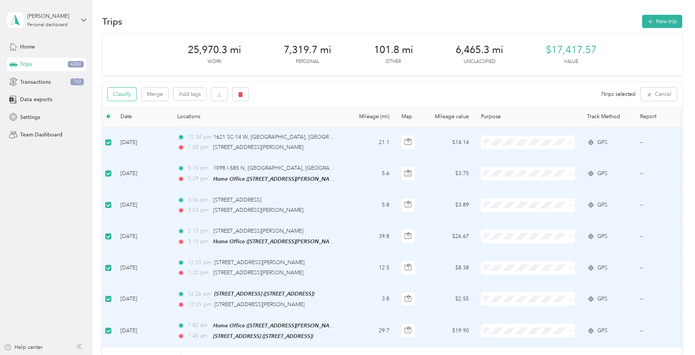
click at [131, 92] on button "Classify" at bounding box center [121, 93] width 29 height 13
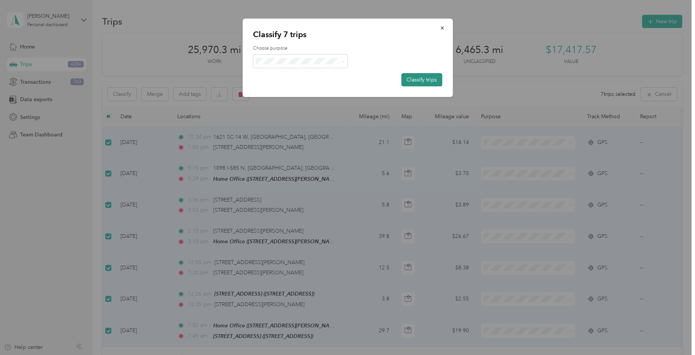
click at [417, 79] on button "Classify trips" at bounding box center [421, 79] width 41 height 13
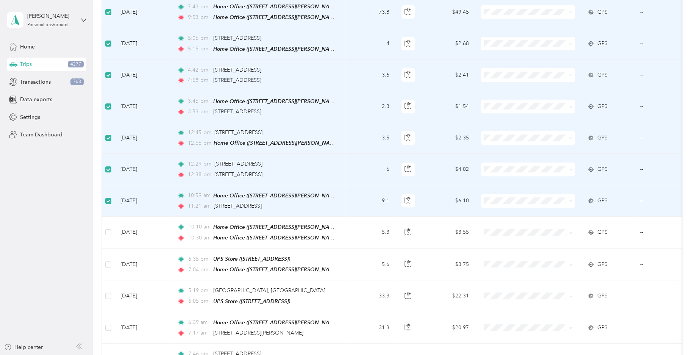
scroll to position [262, 0]
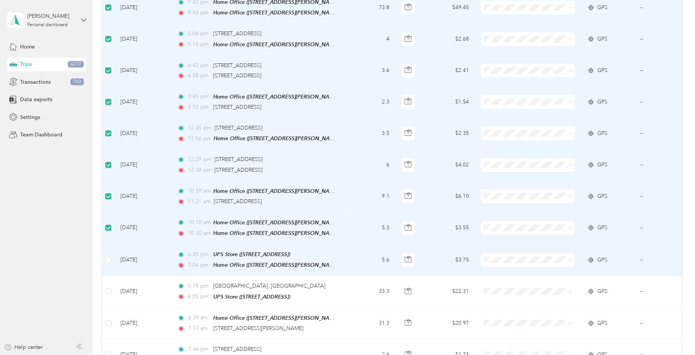
click at [105, 255] on td at bounding box center [108, 260] width 12 height 32
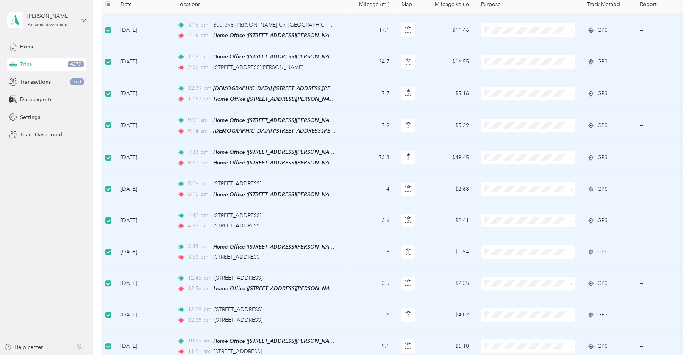
scroll to position [0, 0]
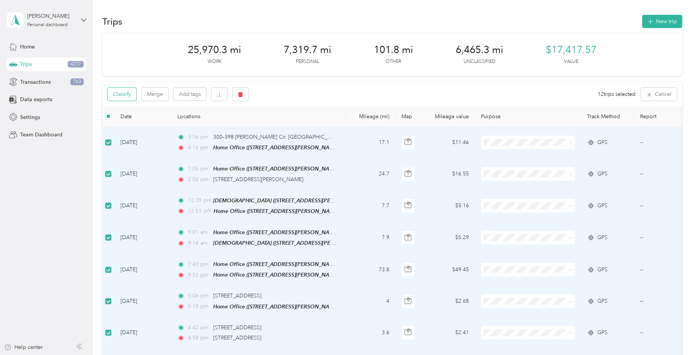
click at [128, 99] on button "Classify" at bounding box center [121, 93] width 29 height 13
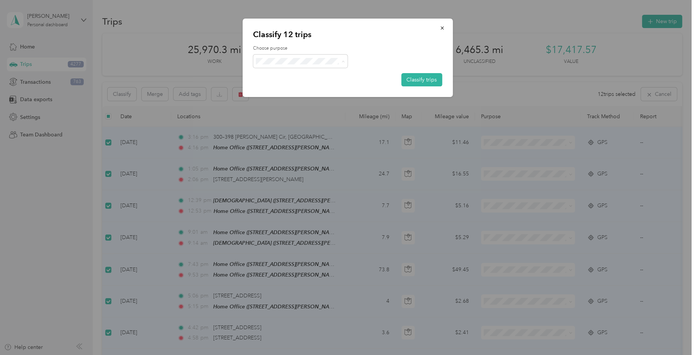
click at [303, 91] on span "Personal" at bounding box center [300, 90] width 84 height 9
click at [411, 80] on button "Classify trips" at bounding box center [421, 79] width 41 height 13
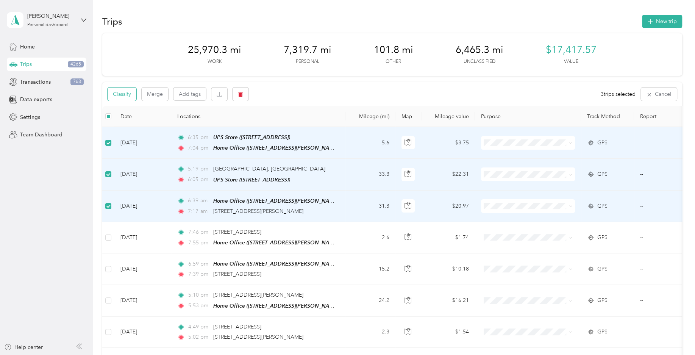
click at [128, 99] on button "Classify" at bounding box center [121, 93] width 29 height 13
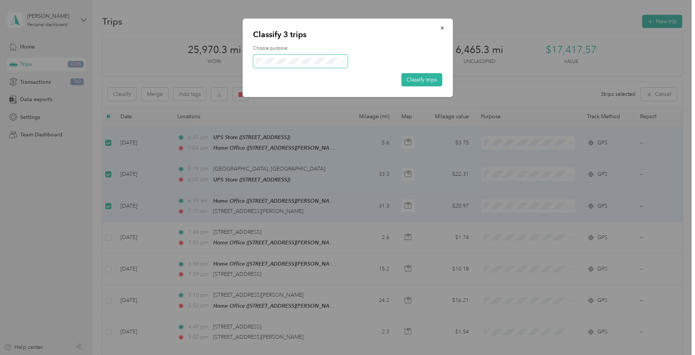
click at [329, 65] on span at bounding box center [300, 61] width 95 height 13
click at [302, 144] on span "Field Nation" at bounding box center [306, 144] width 70 height 8
click at [425, 81] on button "Classify trips" at bounding box center [421, 79] width 41 height 13
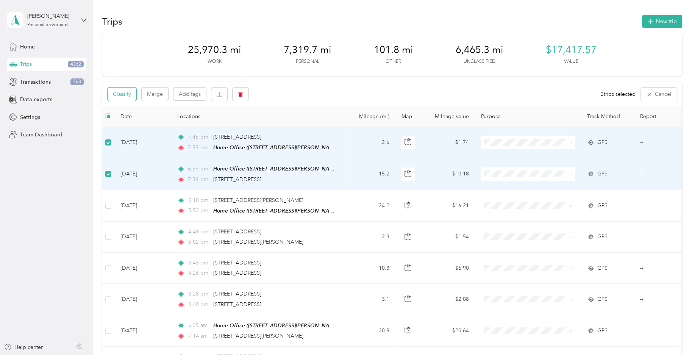
click at [135, 93] on button "Classify" at bounding box center [121, 93] width 29 height 13
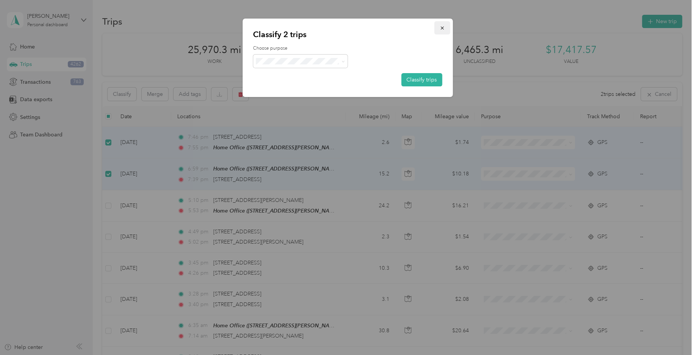
click at [442, 28] on icon "button" at bounding box center [441, 27] width 3 height 3
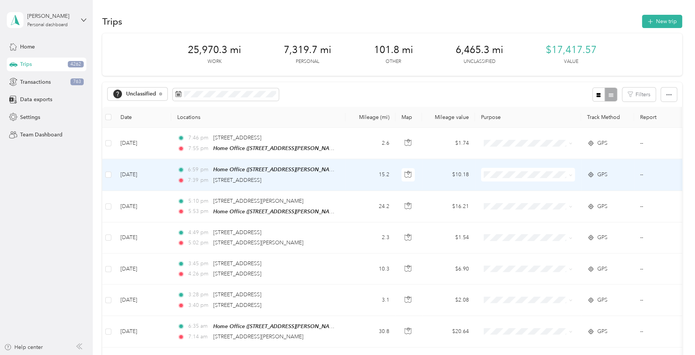
scroll to position [37, 0]
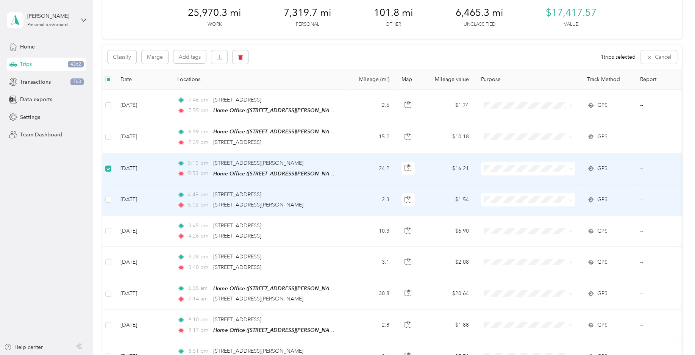
click at [105, 197] on td at bounding box center [108, 199] width 12 height 31
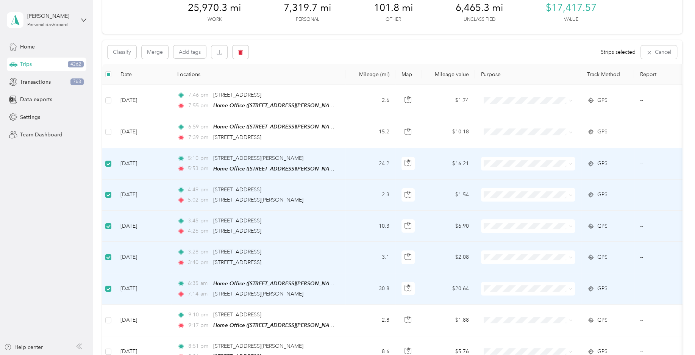
scroll to position [0, 0]
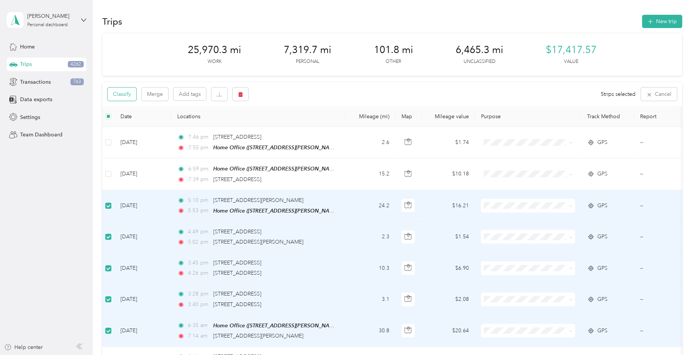
click at [134, 91] on button "Classify" at bounding box center [121, 93] width 29 height 13
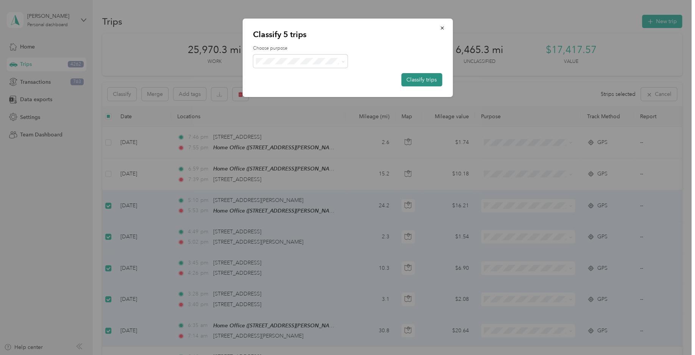
click at [417, 78] on button "Classify trips" at bounding box center [421, 79] width 41 height 13
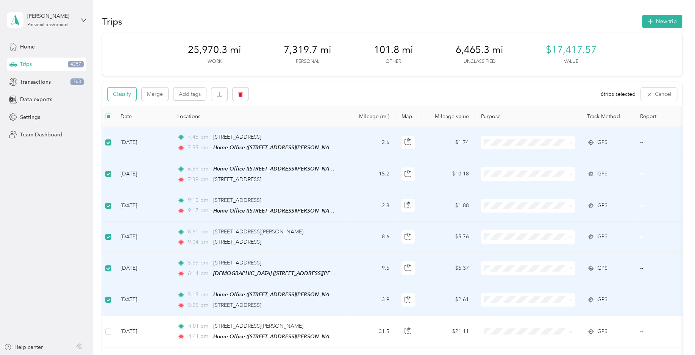
click at [130, 90] on button "Classify" at bounding box center [121, 93] width 29 height 13
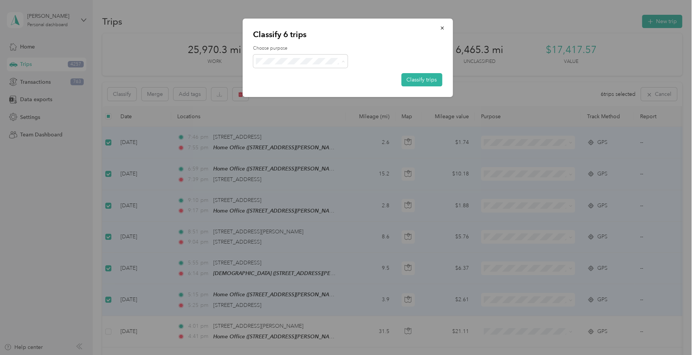
drag, startPoint x: 318, startPoint y: 89, endPoint x: 371, endPoint y: 70, distance: 55.6
click at [319, 89] on span "Personal" at bounding box center [306, 91] width 70 height 8
click at [416, 79] on button "Classify trips" at bounding box center [421, 79] width 41 height 13
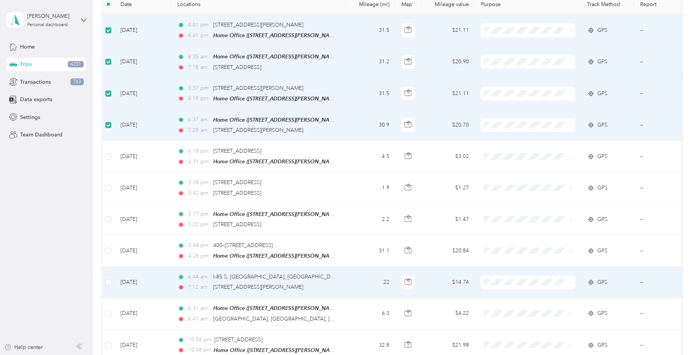
scroll to position [150, 0]
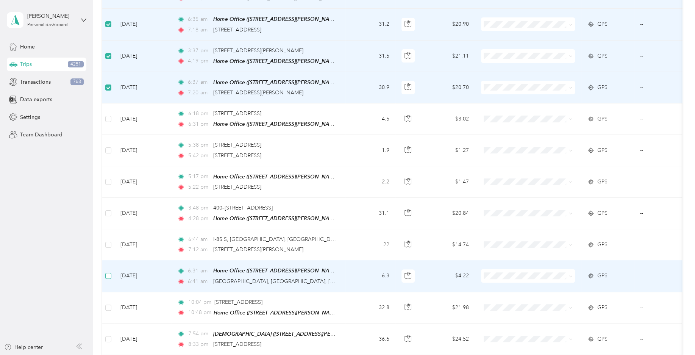
click at [111, 276] on label at bounding box center [108, 275] width 6 height 8
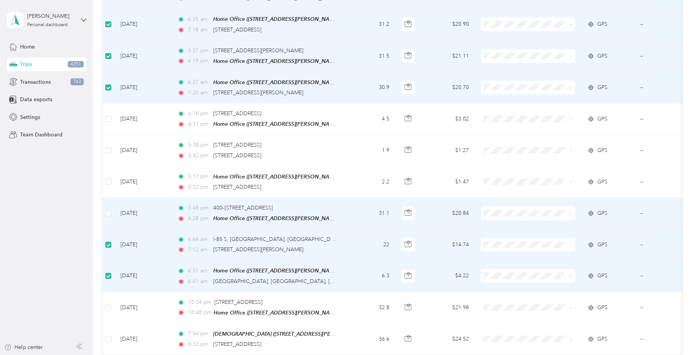
click at [112, 212] on td at bounding box center [108, 213] width 12 height 31
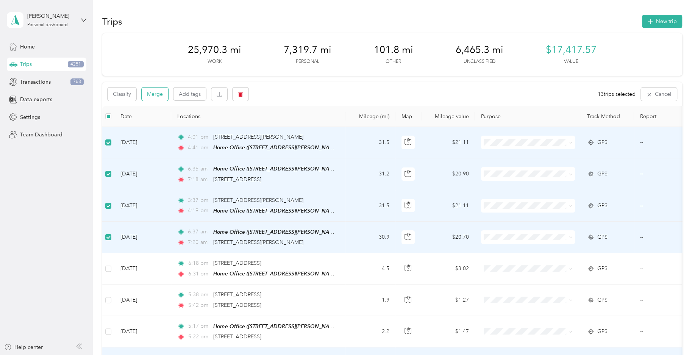
scroll to position [0, 0]
click at [131, 98] on button "Classify" at bounding box center [121, 93] width 29 height 13
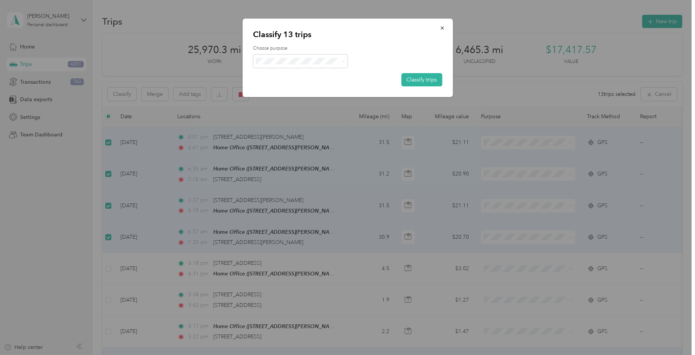
click at [300, 144] on span "Field Nation" at bounding box center [306, 144] width 70 height 8
click at [411, 79] on button "Classify trips" at bounding box center [421, 79] width 41 height 13
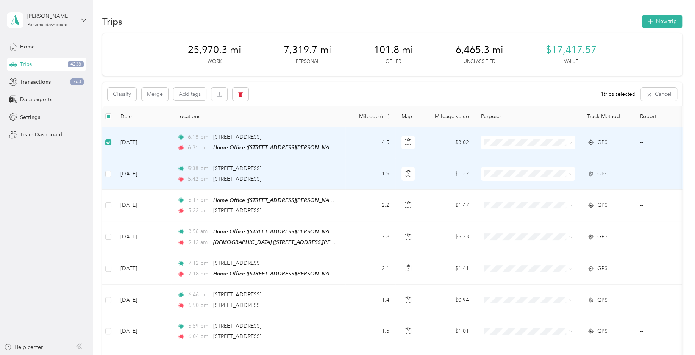
click at [109, 161] on td at bounding box center [108, 173] width 12 height 31
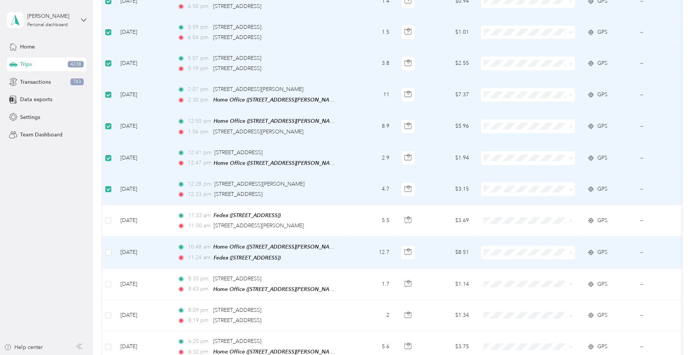
scroll to position [299, 0]
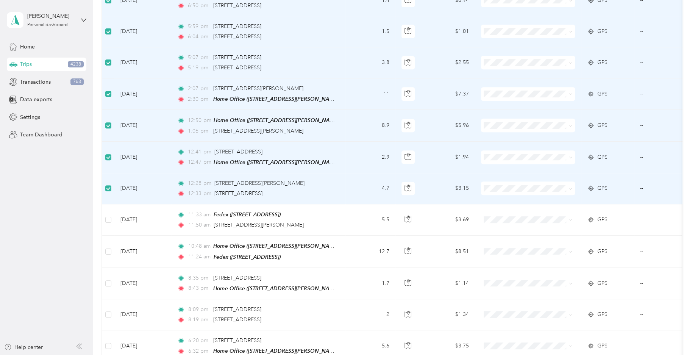
click at [110, 189] on label at bounding box center [108, 188] width 6 height 8
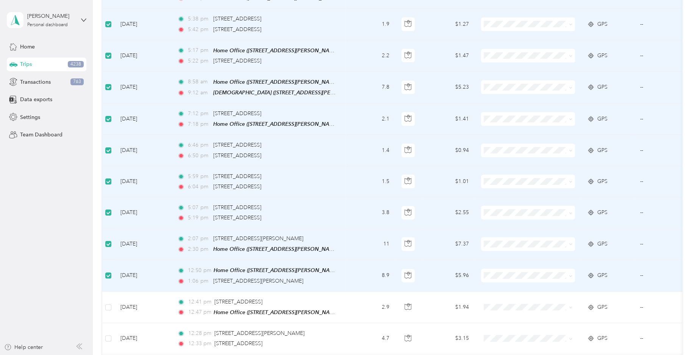
scroll to position [0, 0]
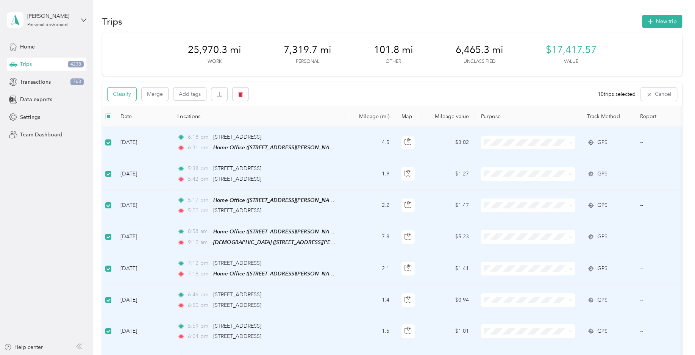
click at [130, 97] on button "Classify" at bounding box center [121, 93] width 29 height 13
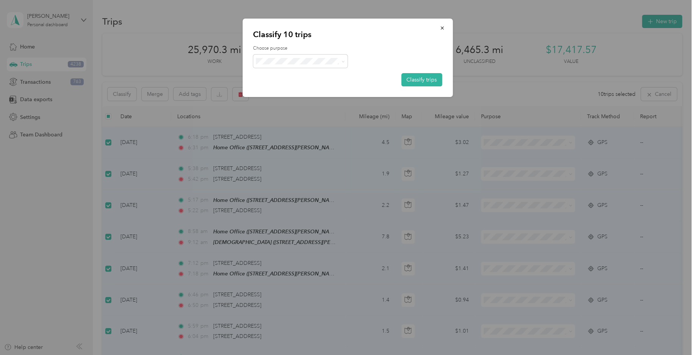
drag, startPoint x: 290, startPoint y: 93, endPoint x: 376, endPoint y: 89, distance: 86.4
click at [290, 93] on li "Personal" at bounding box center [300, 89] width 95 height 15
click at [430, 79] on button "Classify trips" at bounding box center [421, 79] width 41 height 13
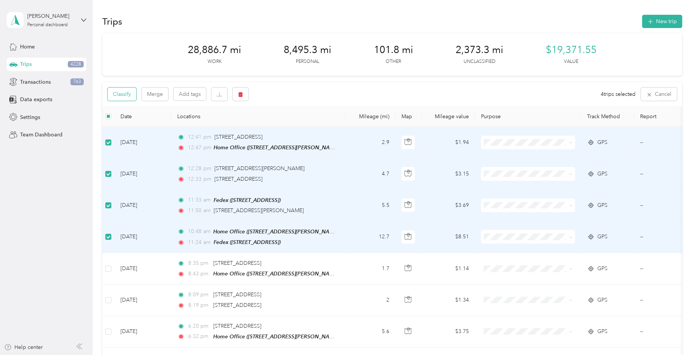
click at [130, 97] on button "Classify" at bounding box center [121, 93] width 29 height 13
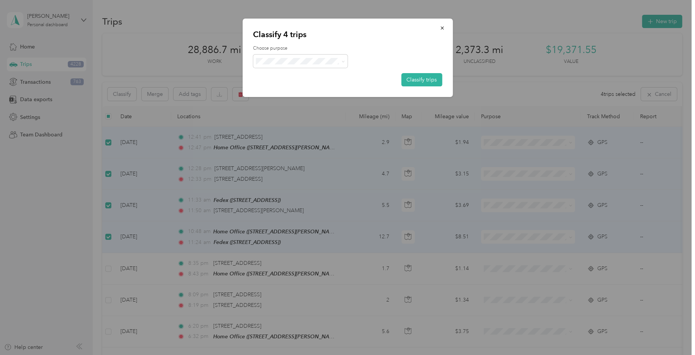
drag, startPoint x: 296, startPoint y: 145, endPoint x: 396, endPoint y: 101, distance: 108.8
click at [297, 145] on span "Field Nation" at bounding box center [306, 141] width 70 height 8
click at [424, 80] on button "Classify trips" at bounding box center [421, 79] width 41 height 13
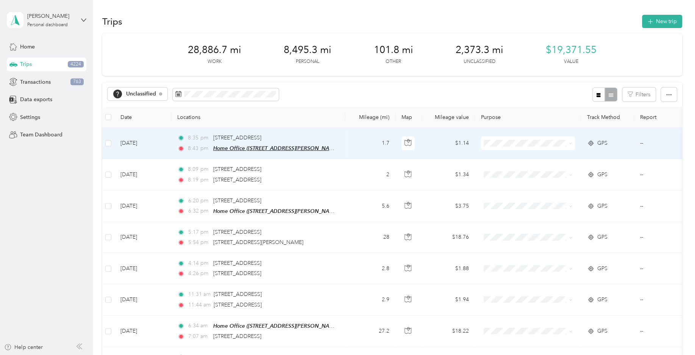
scroll to position [37, 0]
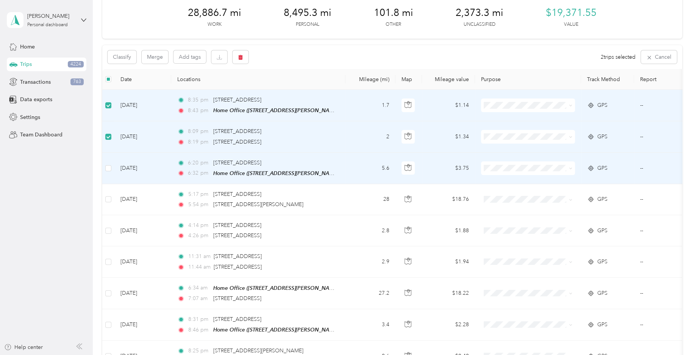
click at [108, 162] on td at bounding box center [108, 168] width 12 height 31
click at [107, 164] on label at bounding box center [108, 168] width 6 height 8
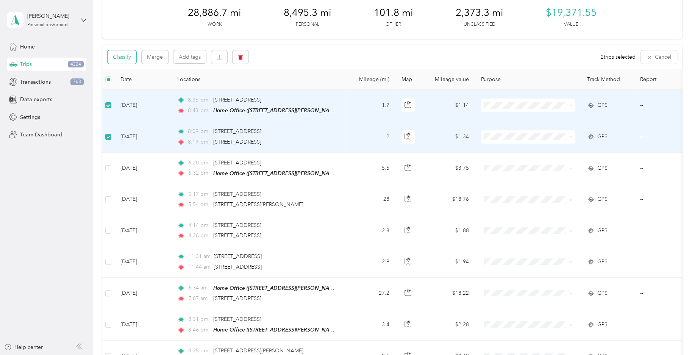
click at [119, 57] on button "Classify" at bounding box center [121, 56] width 29 height 13
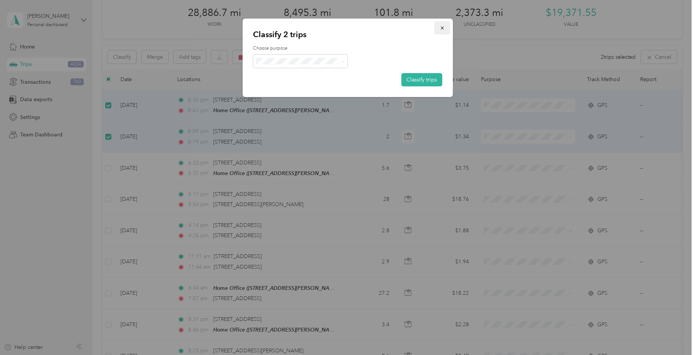
click at [444, 30] on icon "button" at bounding box center [441, 27] width 5 height 5
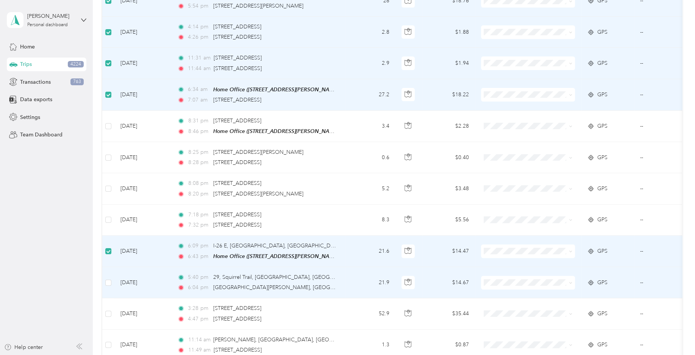
scroll to position [224, 0]
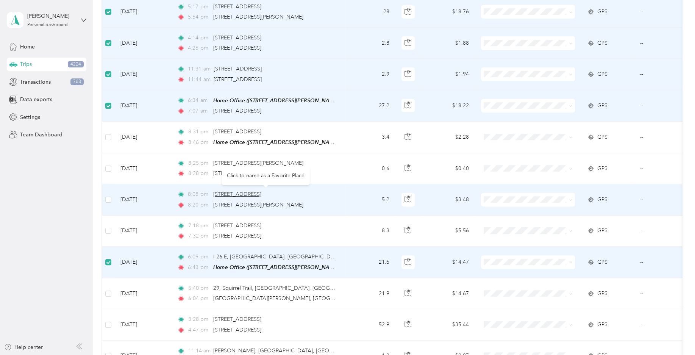
drag, startPoint x: 212, startPoint y: 191, endPoint x: 268, endPoint y: 194, distance: 55.7
click at [276, 194] on div "8:08 pm 200 Peachwood Center Dr, Spartanburg, SC" at bounding box center [256, 194] width 159 height 8
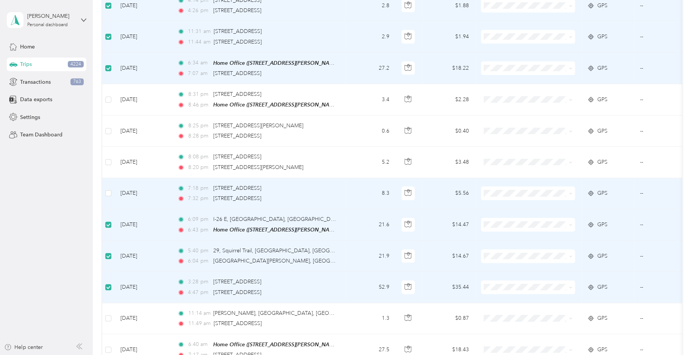
scroll to position [337, 0]
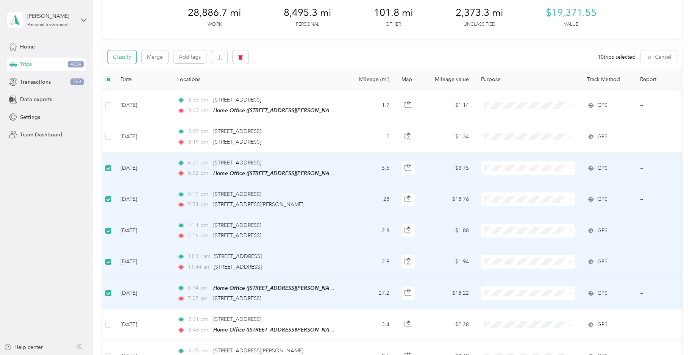
click at [128, 55] on button "Classify" at bounding box center [121, 56] width 29 height 13
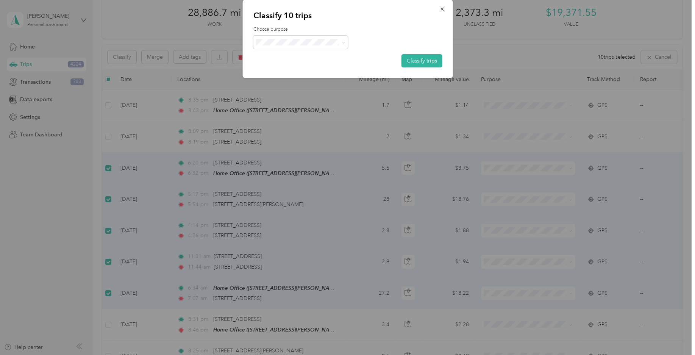
scroll to position [37, 0]
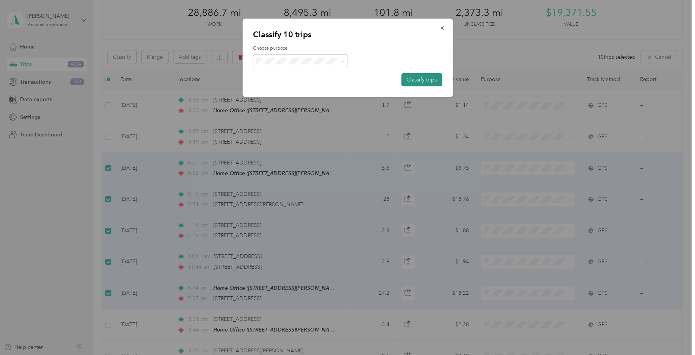
click at [408, 75] on button "Classify trips" at bounding box center [421, 79] width 41 height 13
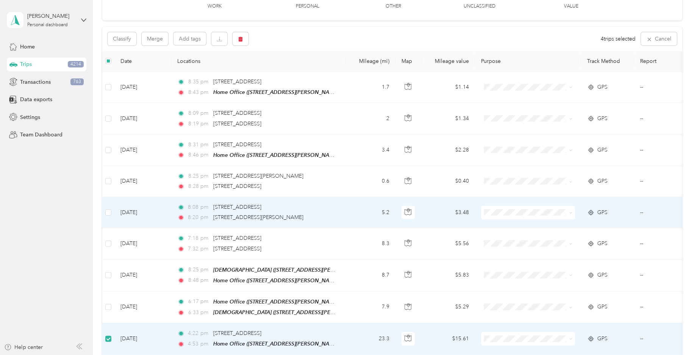
scroll to position [37, 0]
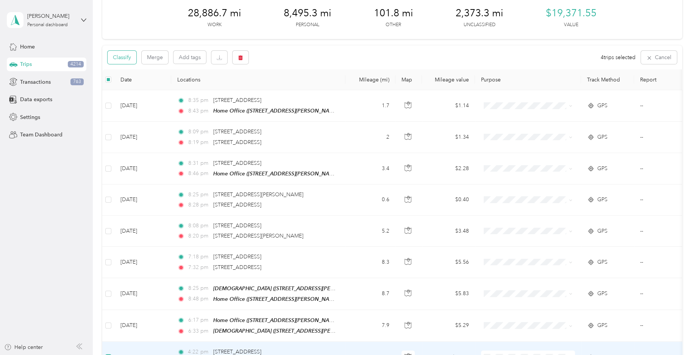
click at [131, 58] on button "Classify" at bounding box center [121, 57] width 29 height 13
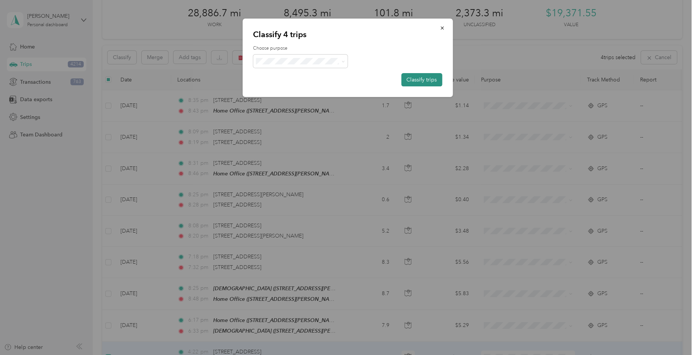
click at [414, 81] on button "Classify trips" at bounding box center [421, 79] width 41 height 13
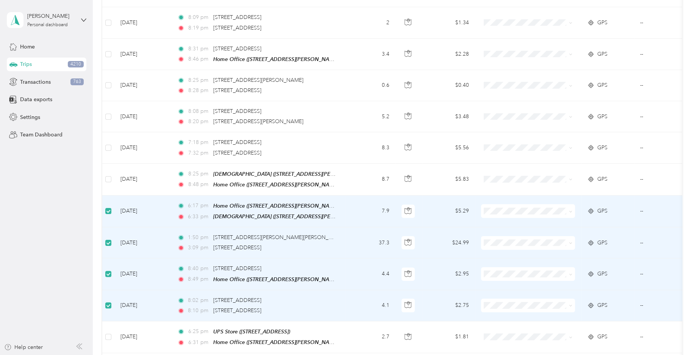
scroll to position [148, 0]
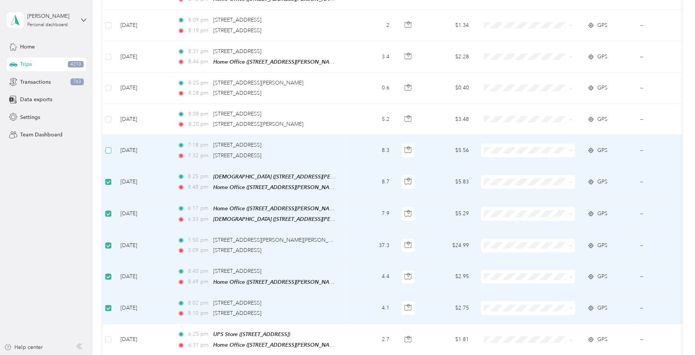
click at [111, 146] on label at bounding box center [108, 150] width 6 height 8
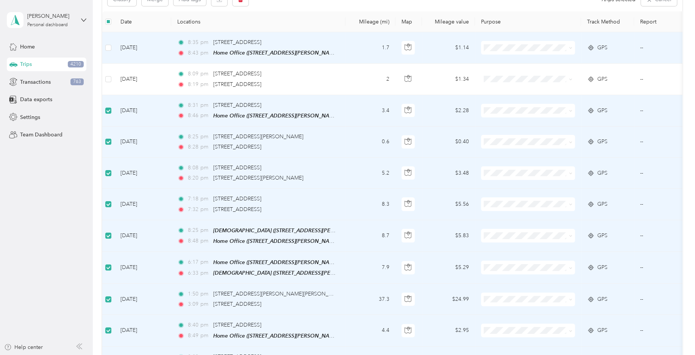
scroll to position [36, 0]
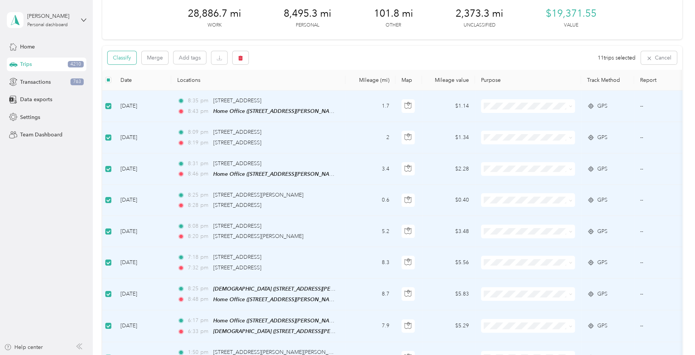
click at [118, 59] on button "Classify" at bounding box center [121, 57] width 29 height 13
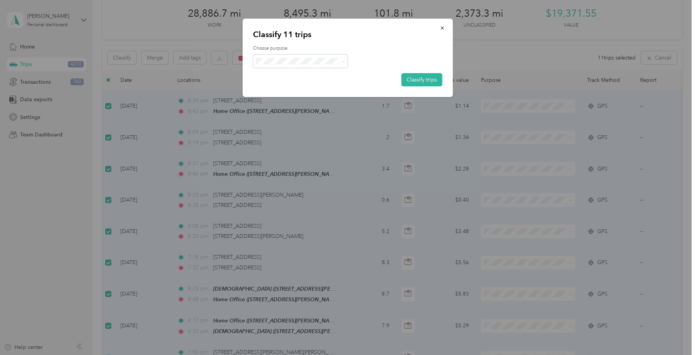
click at [268, 54] on div "Choose purpose Classify trips" at bounding box center [347, 65] width 189 height 41
click at [271, 57] on span at bounding box center [300, 61] width 95 height 13
drag, startPoint x: 293, startPoint y: 89, endPoint x: 303, endPoint y: 85, distance: 11.4
click at [293, 88] on span "Personal" at bounding box center [306, 91] width 70 height 8
click at [425, 81] on button "Classify trips" at bounding box center [421, 79] width 41 height 13
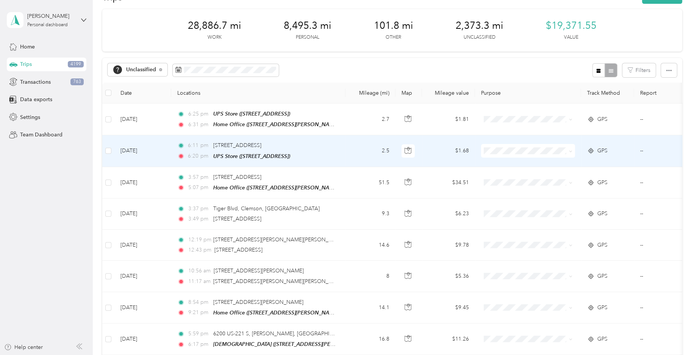
scroll to position [37, 0]
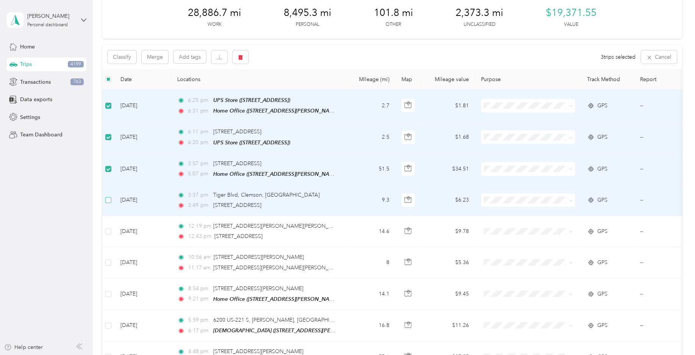
click at [108, 201] on label at bounding box center [108, 200] width 6 height 8
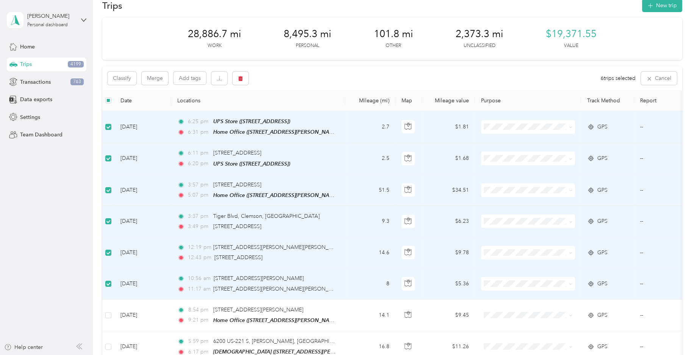
scroll to position [0, 0]
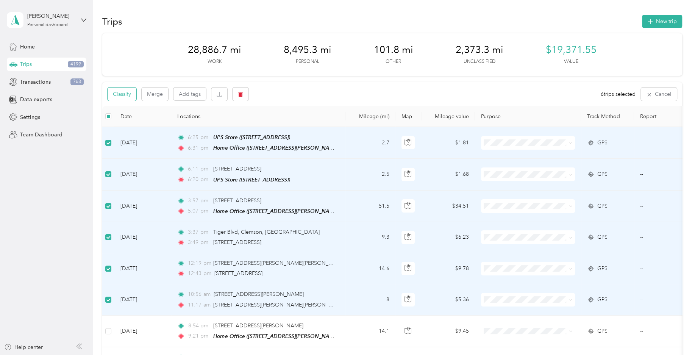
click at [128, 94] on button "Classify" at bounding box center [121, 93] width 29 height 13
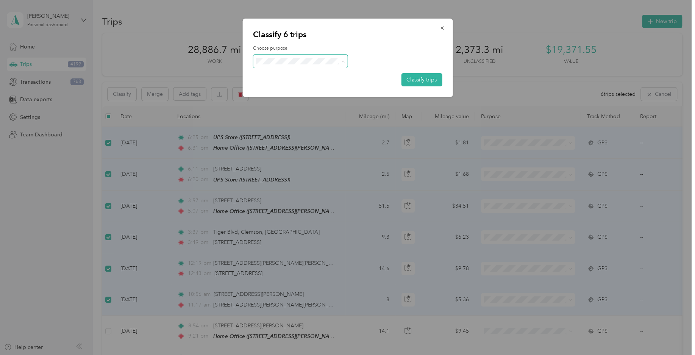
click at [306, 144] on span "Field Nation" at bounding box center [306, 144] width 70 height 8
click at [428, 78] on button "Classify trips" at bounding box center [421, 79] width 41 height 13
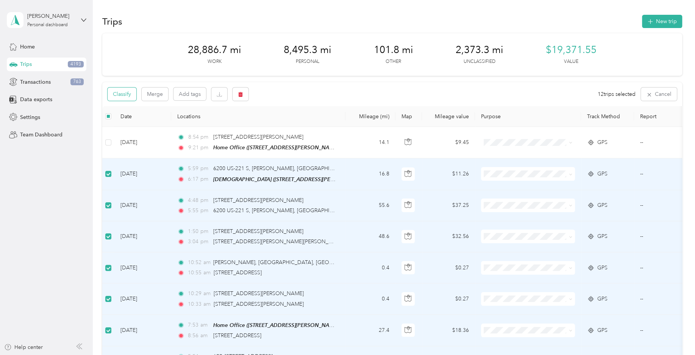
click at [125, 95] on button "Classify" at bounding box center [121, 93] width 29 height 13
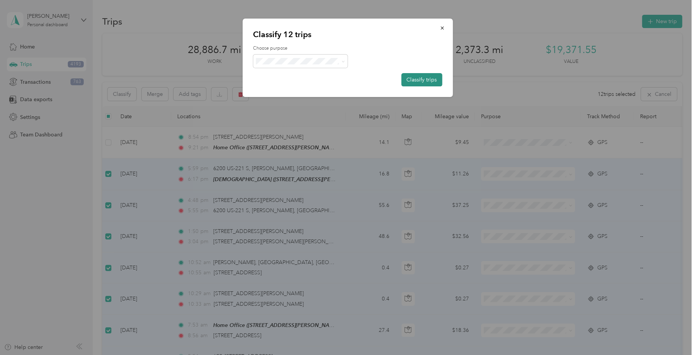
click at [427, 82] on button "Classify trips" at bounding box center [421, 79] width 41 height 13
